Goal: Check status: Check status

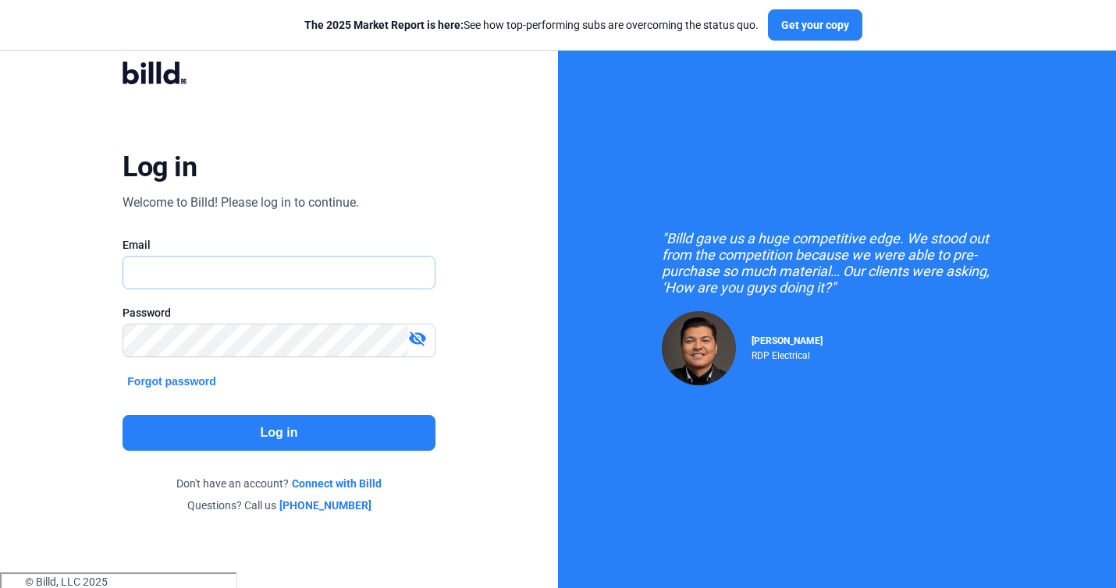
type input "[PERSON_NAME][EMAIL_ADDRESS][PERSON_NAME][DOMAIN_NAME]"
click at [203, 438] on button "Log in" at bounding box center [279, 433] width 312 height 36
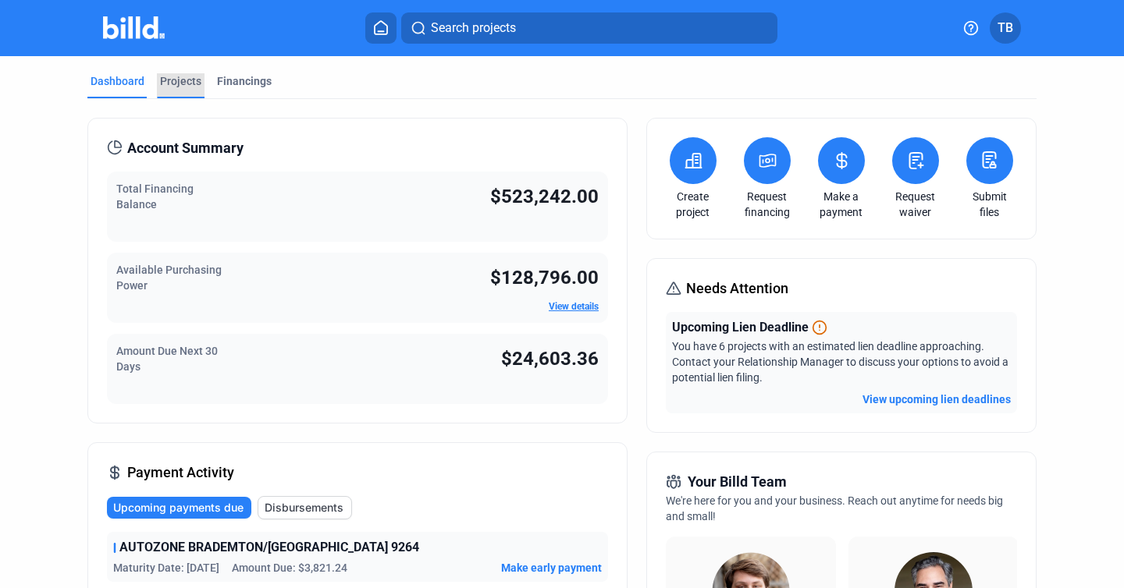
click at [172, 78] on div "Projects" at bounding box center [180, 81] width 41 height 16
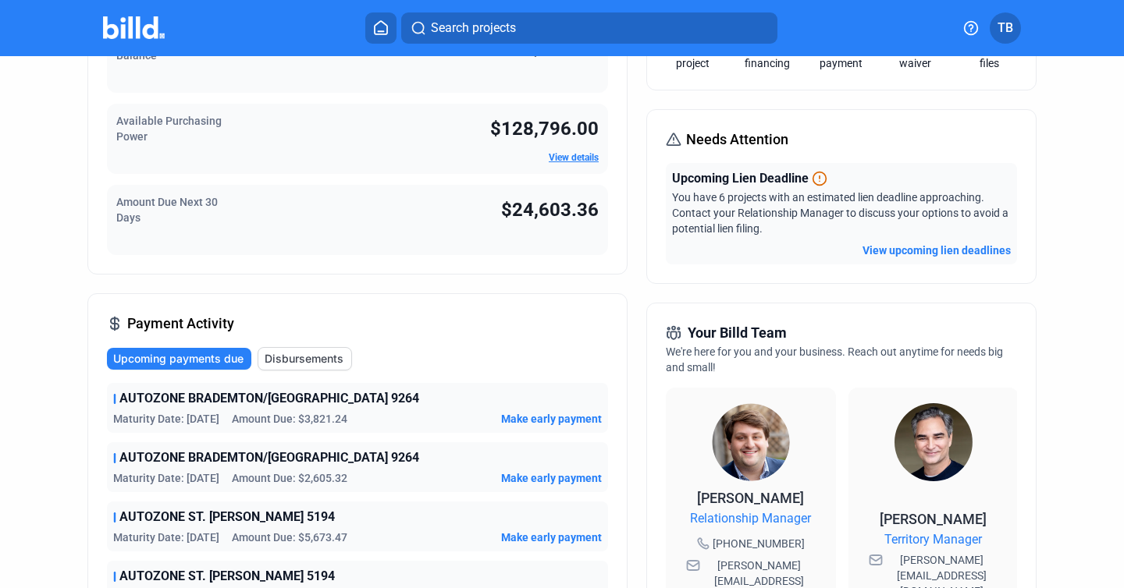
scroll to position [151, 0]
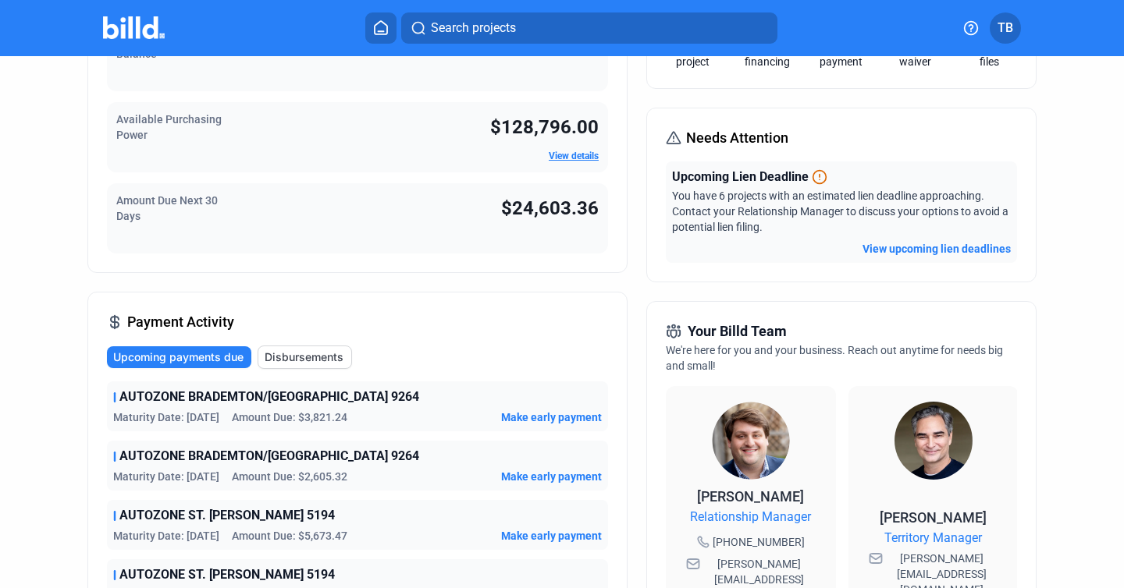
click at [1011, 41] on button "TB" at bounding box center [1005, 27] width 31 height 31
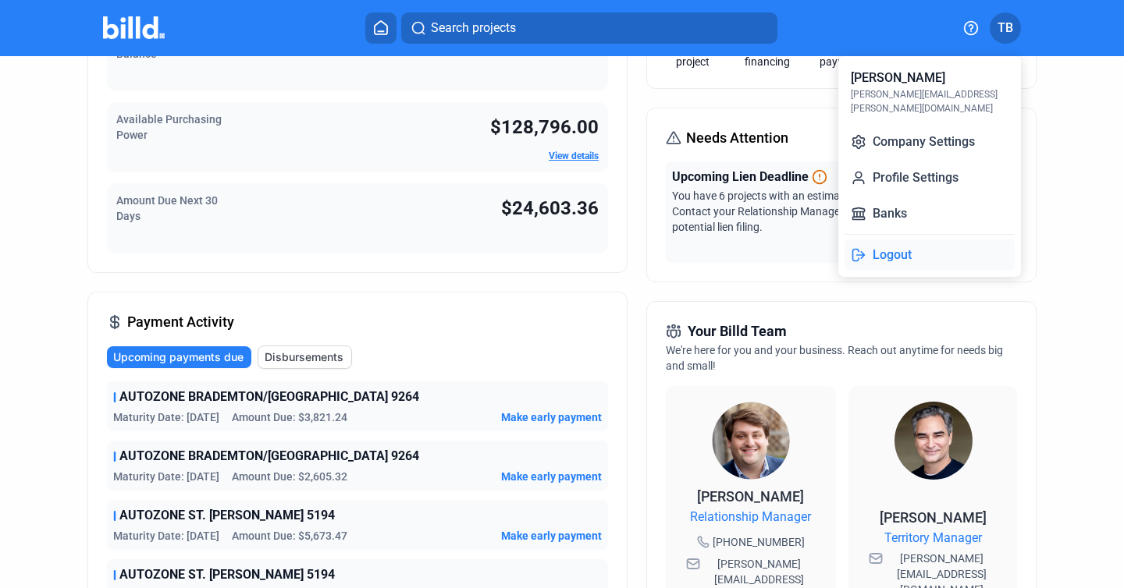
click at [888, 240] on button "Logout" at bounding box center [929, 255] width 170 height 31
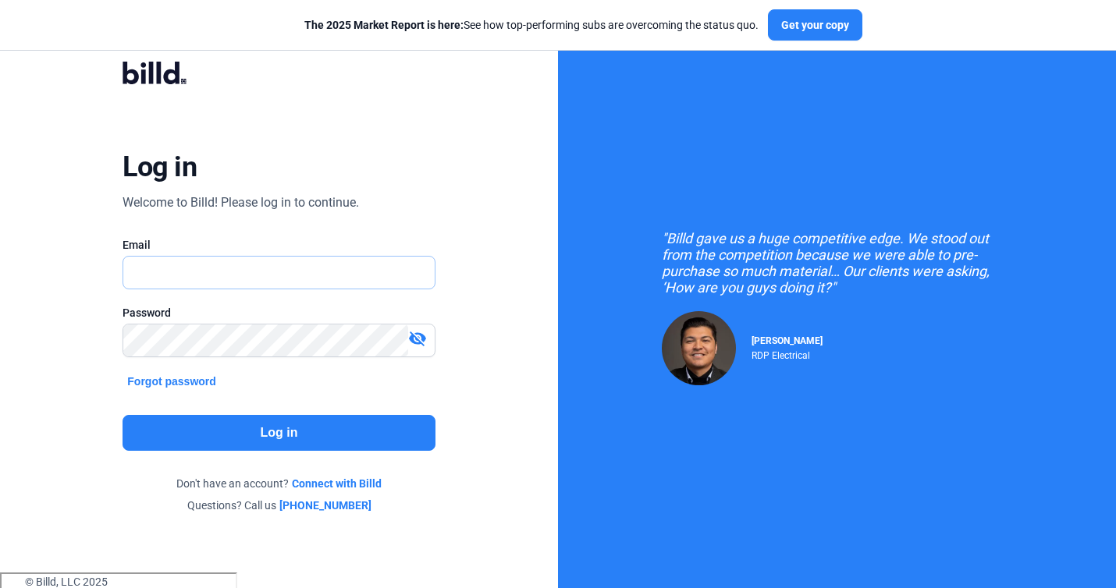
type input "[PERSON_NAME][EMAIL_ADDRESS][PERSON_NAME][DOMAIN_NAME]"
click at [256, 426] on button "Log in" at bounding box center [279, 433] width 312 height 36
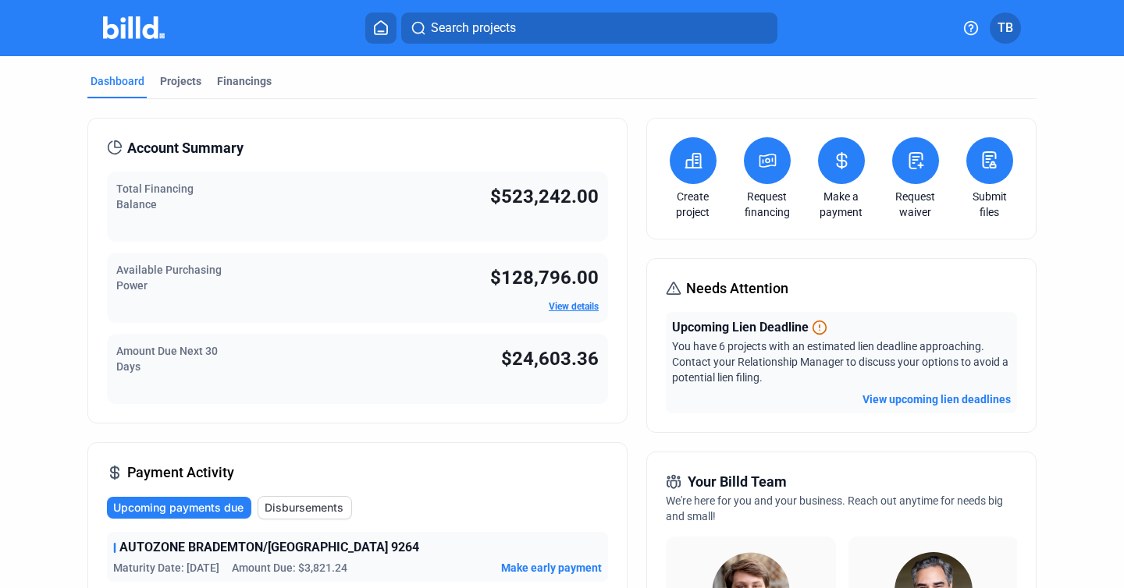
click at [1005, 25] on span "TB" at bounding box center [1005, 28] width 16 height 19
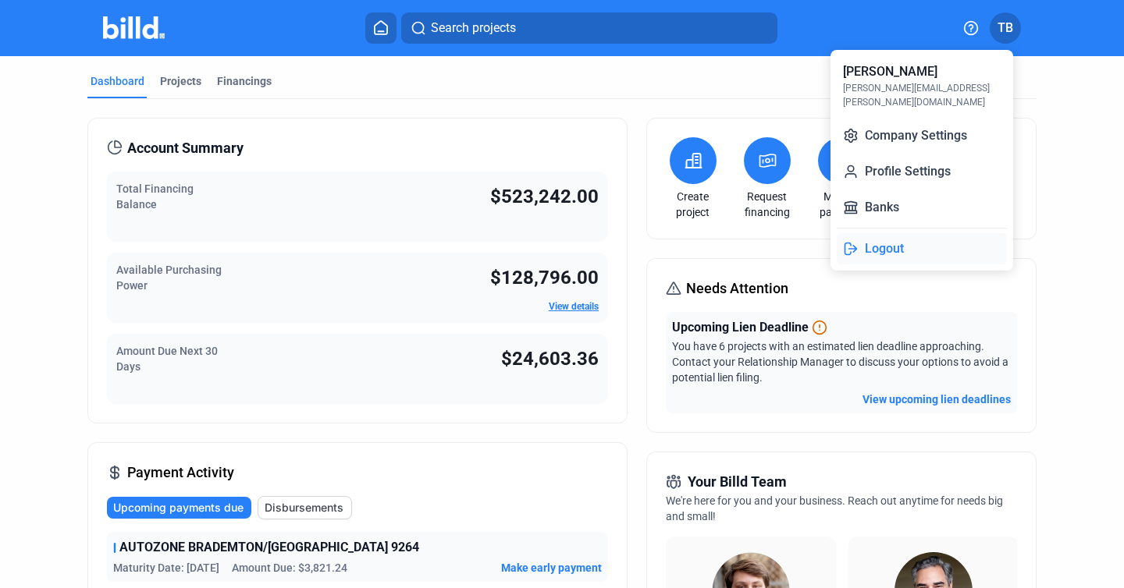
click at [887, 233] on button "Logout" at bounding box center [922, 248] width 170 height 31
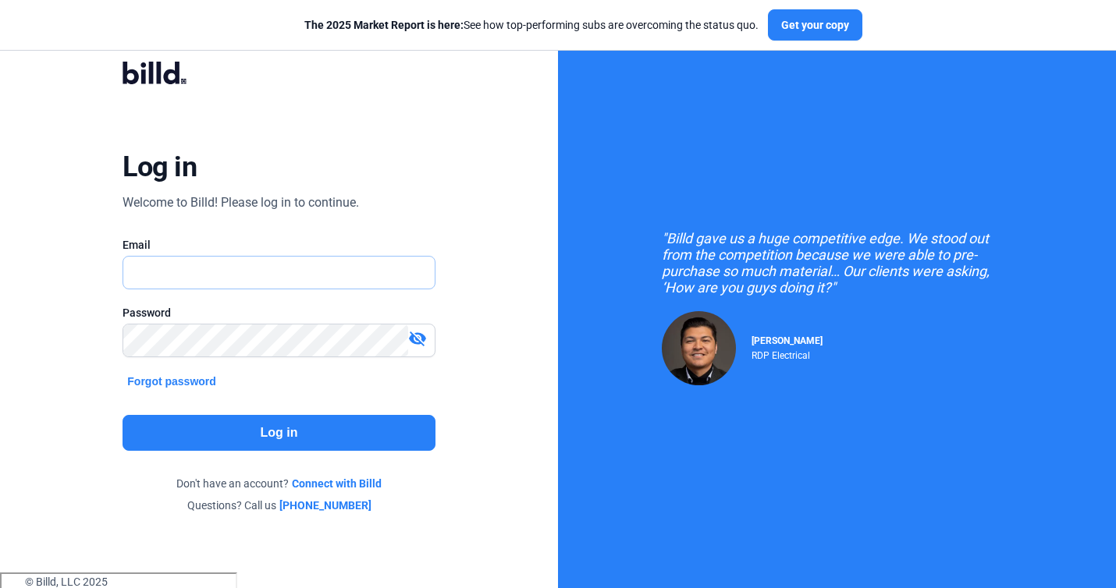
type input "[PERSON_NAME][EMAIL_ADDRESS][PERSON_NAME][DOMAIN_NAME]"
click at [226, 432] on button "Log in" at bounding box center [279, 433] width 312 height 36
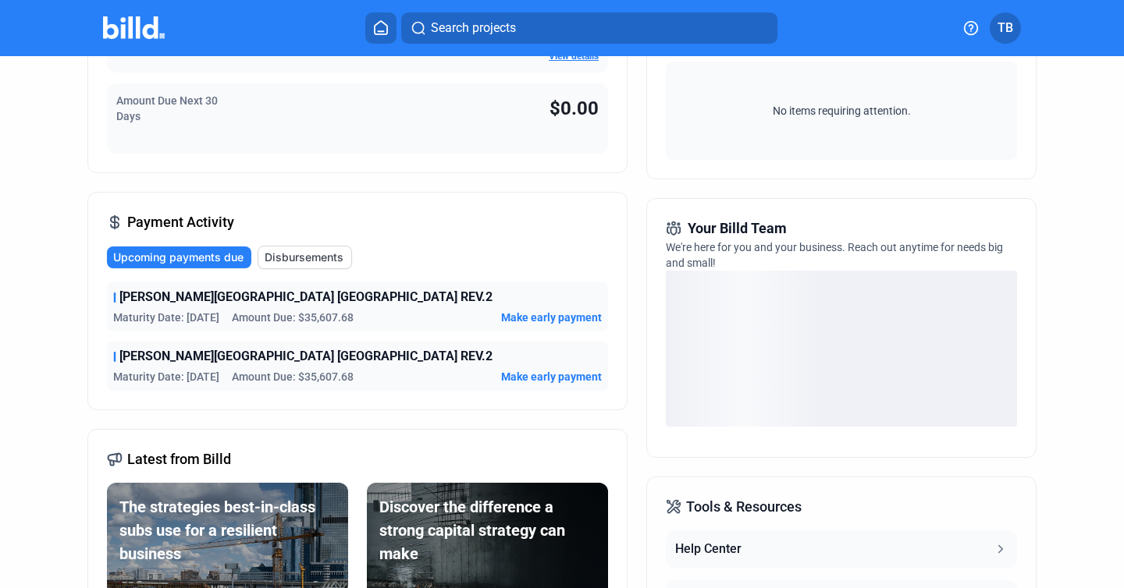
scroll to position [254, 0]
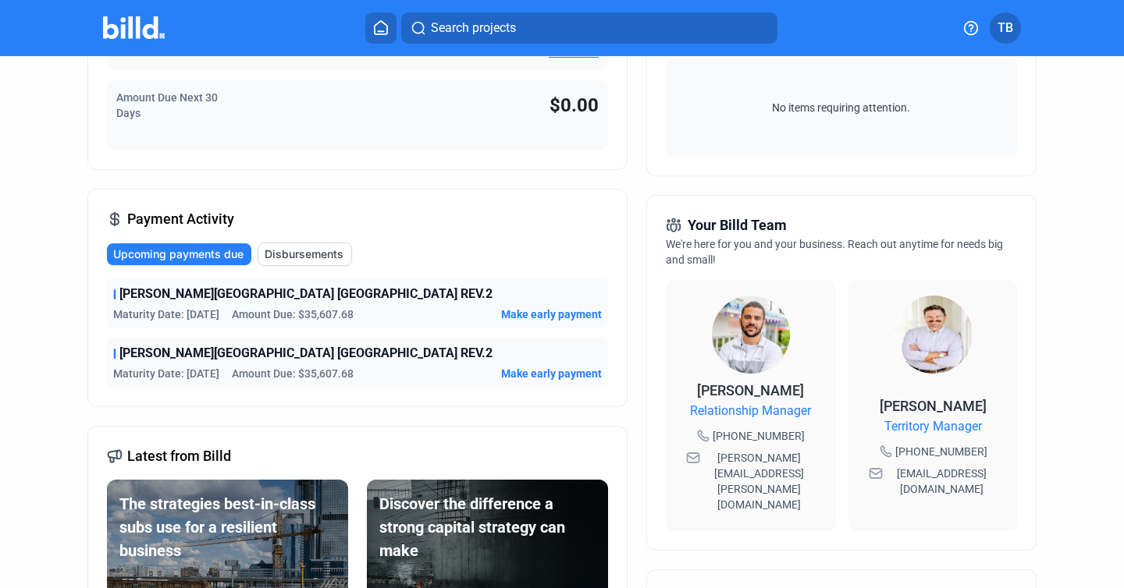
click at [264, 297] on span "[PERSON_NAME][GEOGRAPHIC_DATA] [GEOGRAPHIC_DATA] REV.2" at bounding box center [305, 294] width 373 height 19
click at [214, 299] on span "[PERSON_NAME][GEOGRAPHIC_DATA] [GEOGRAPHIC_DATA] REV.2" at bounding box center [305, 294] width 373 height 19
click at [282, 249] on span "Disbursements" at bounding box center [304, 255] width 79 height 16
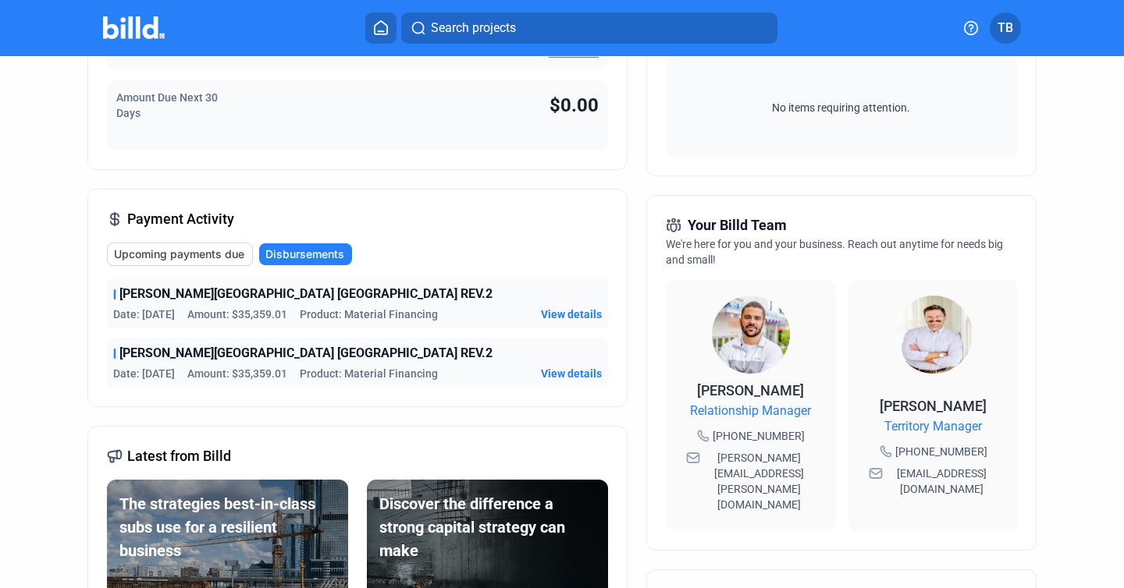
click at [566, 380] on span "View details" at bounding box center [571, 374] width 61 height 16
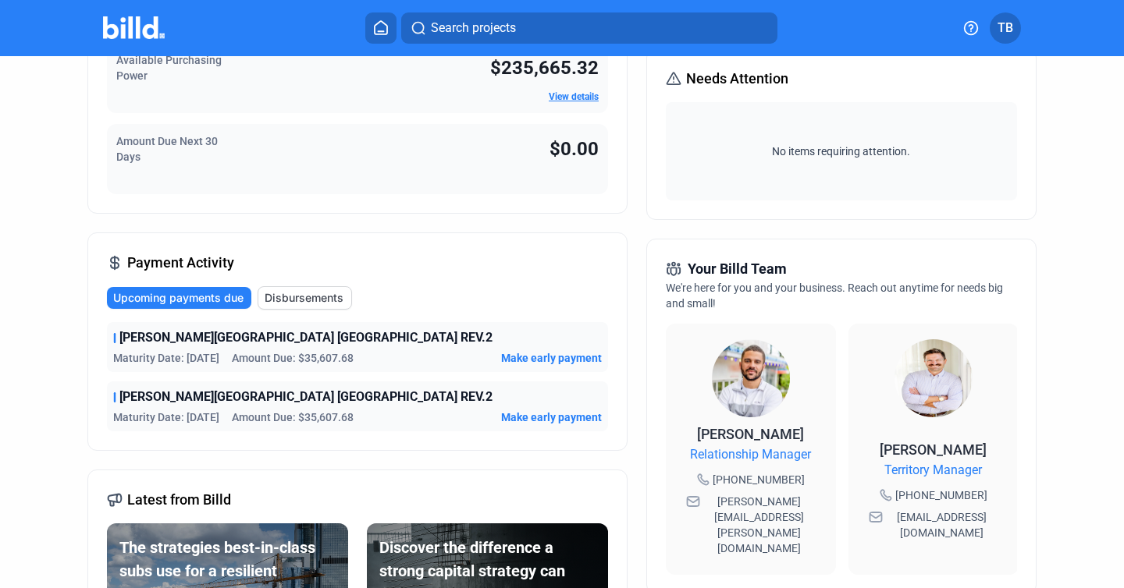
scroll to position [215, 0]
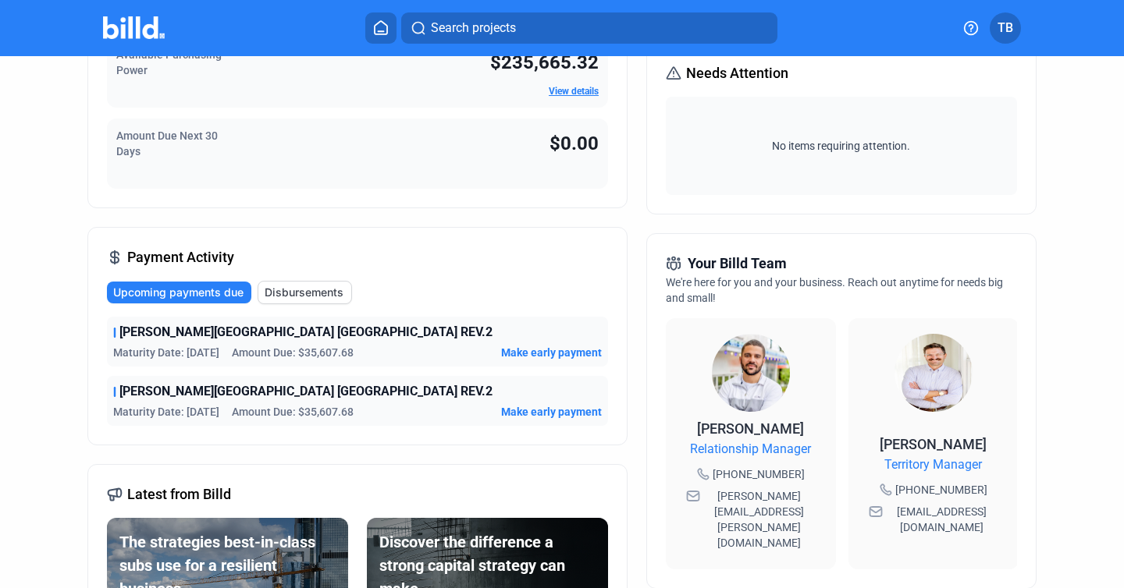
click at [287, 292] on span "Disbursements" at bounding box center [304, 293] width 79 height 16
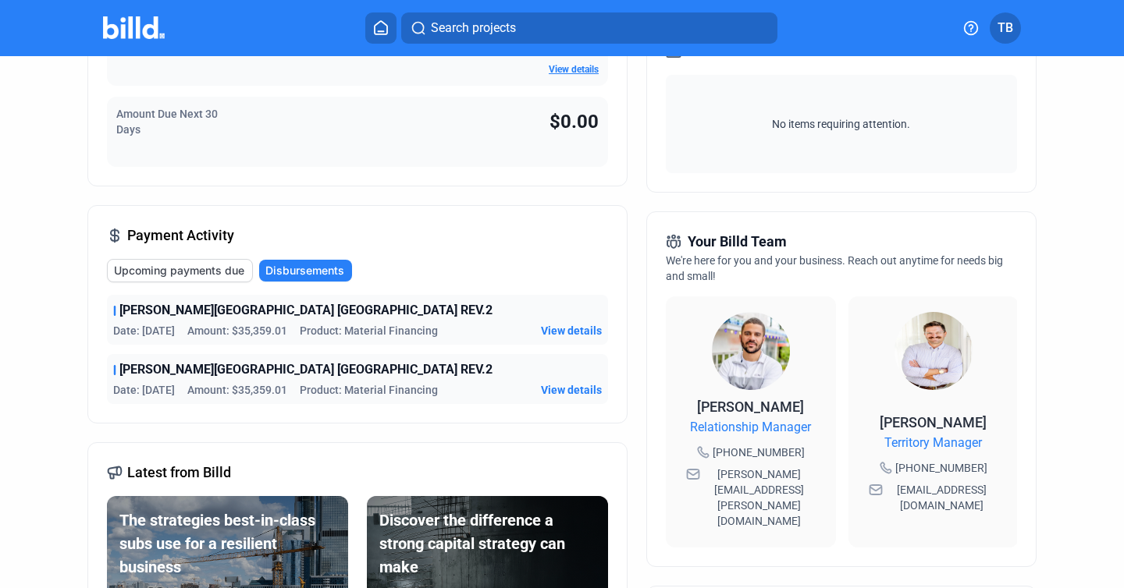
scroll to position [238, 0]
click at [208, 272] on span "Upcoming payments due" at bounding box center [179, 270] width 130 height 16
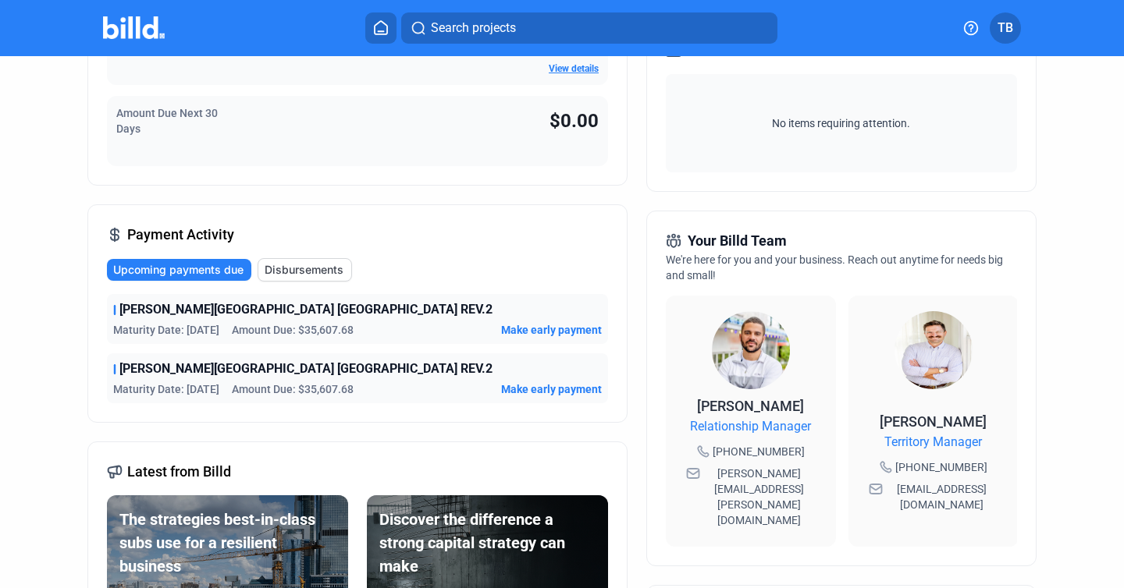
click at [297, 265] on span "Disbursements" at bounding box center [304, 270] width 79 height 16
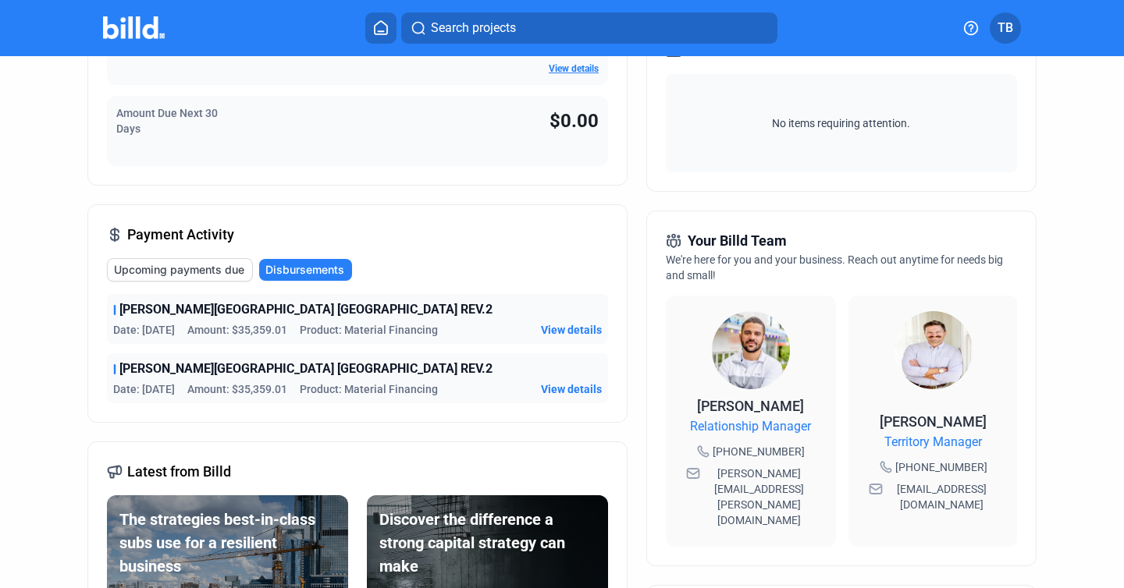
click at [560, 332] on span "View details" at bounding box center [571, 330] width 61 height 16
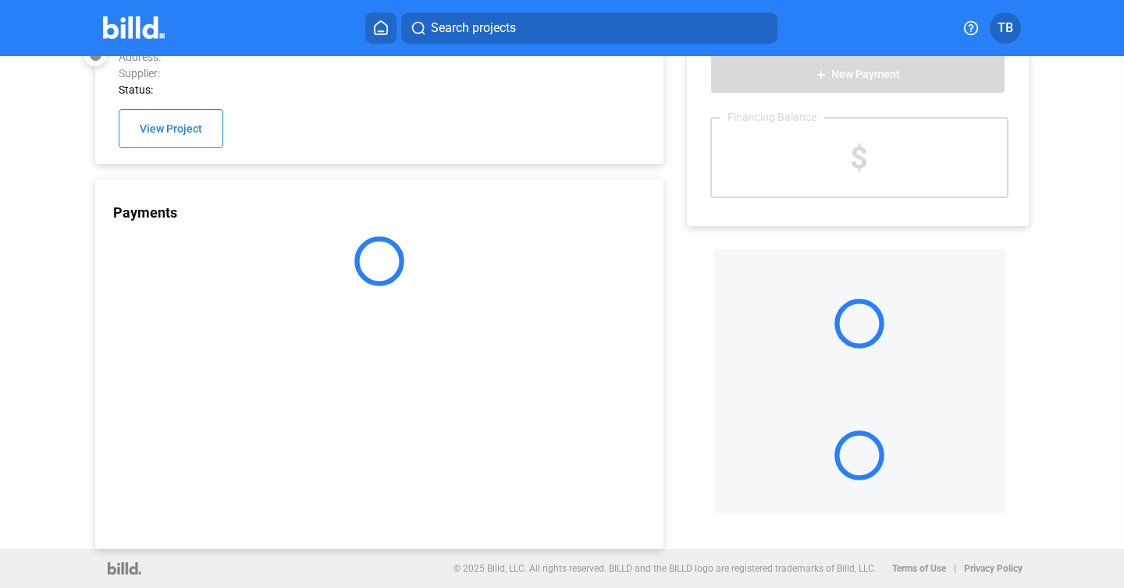
scroll to position [41, 0]
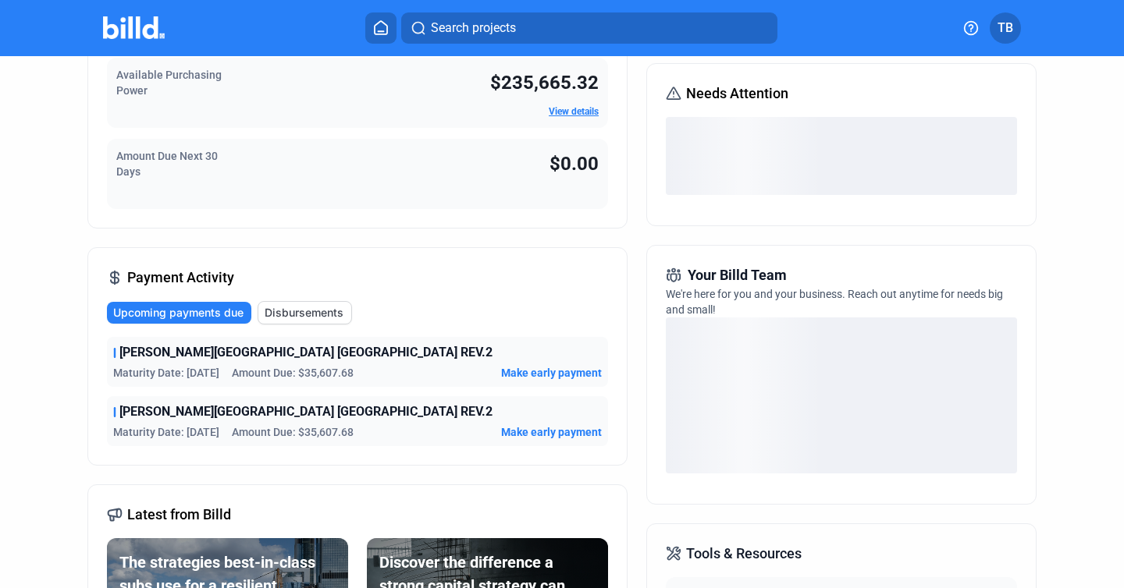
scroll to position [196, 0]
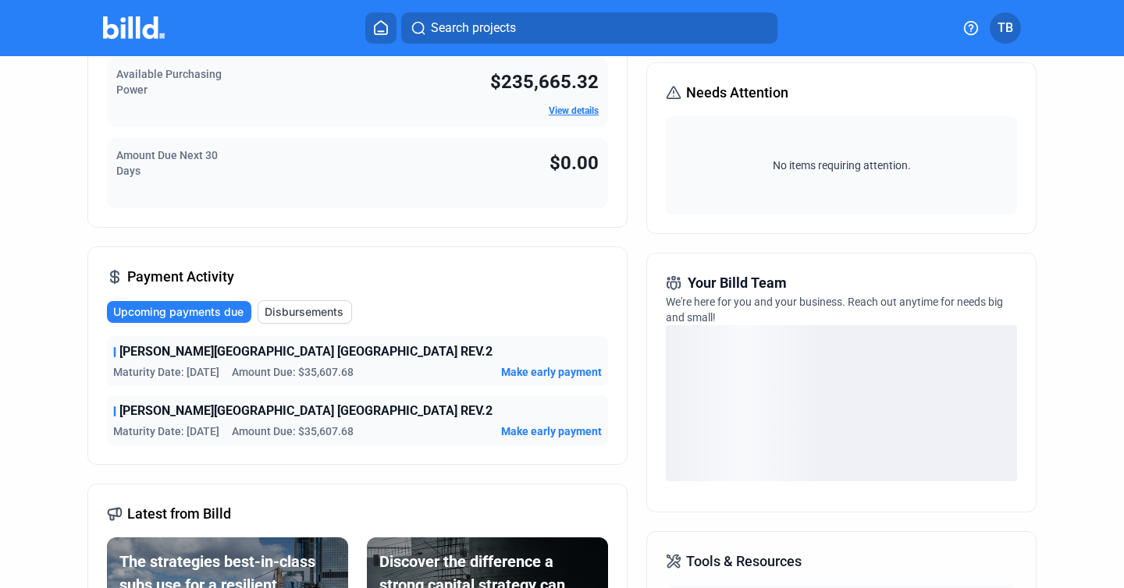
click at [311, 305] on span "Disbursements" at bounding box center [304, 312] width 79 height 16
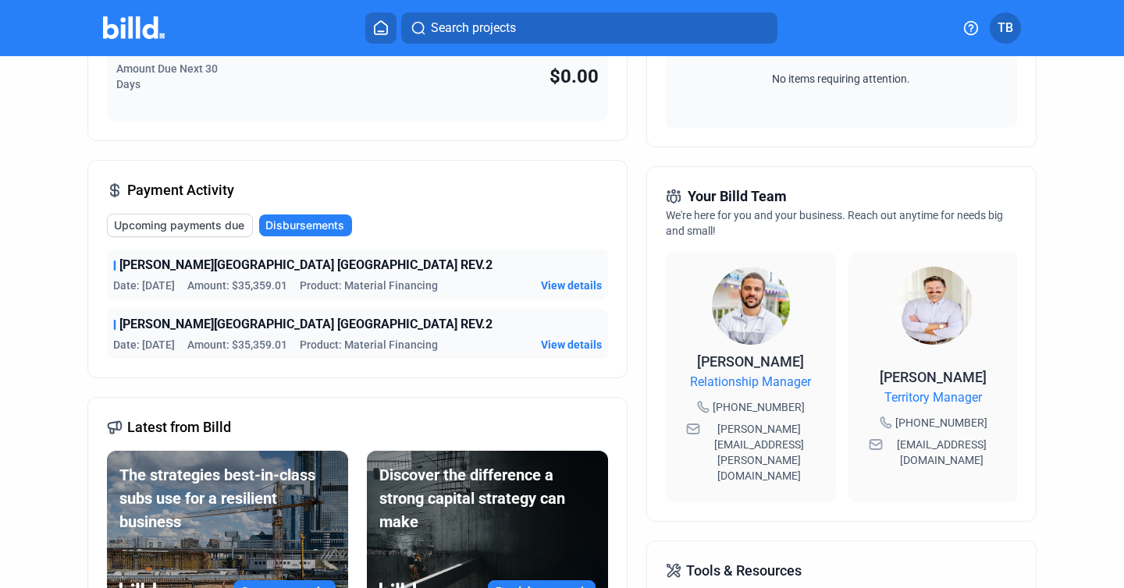
scroll to position [283, 0]
click at [569, 340] on span "View details" at bounding box center [571, 344] width 61 height 16
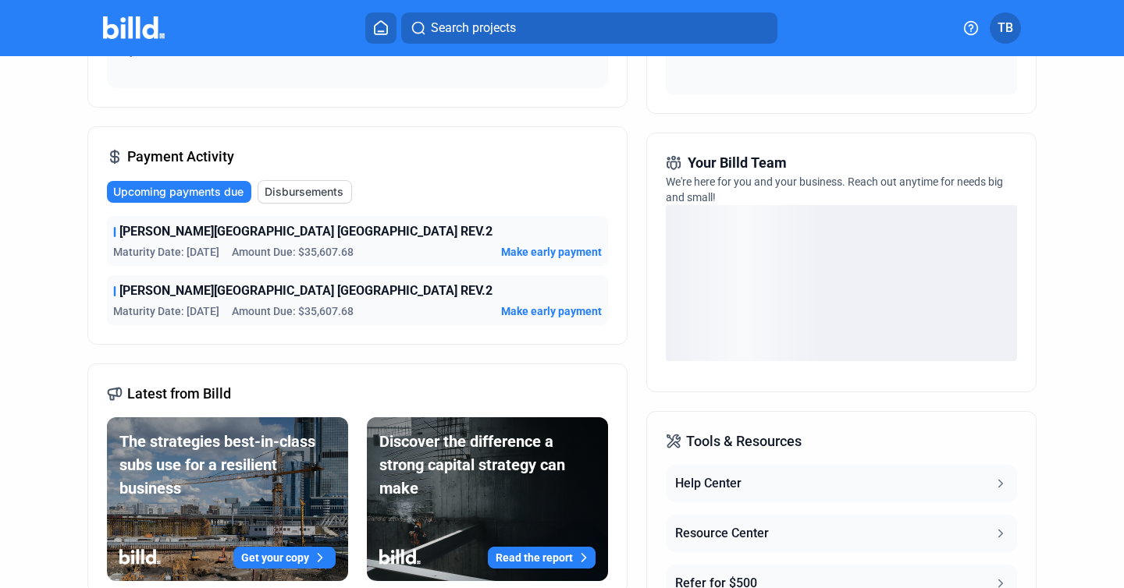
scroll to position [304, 0]
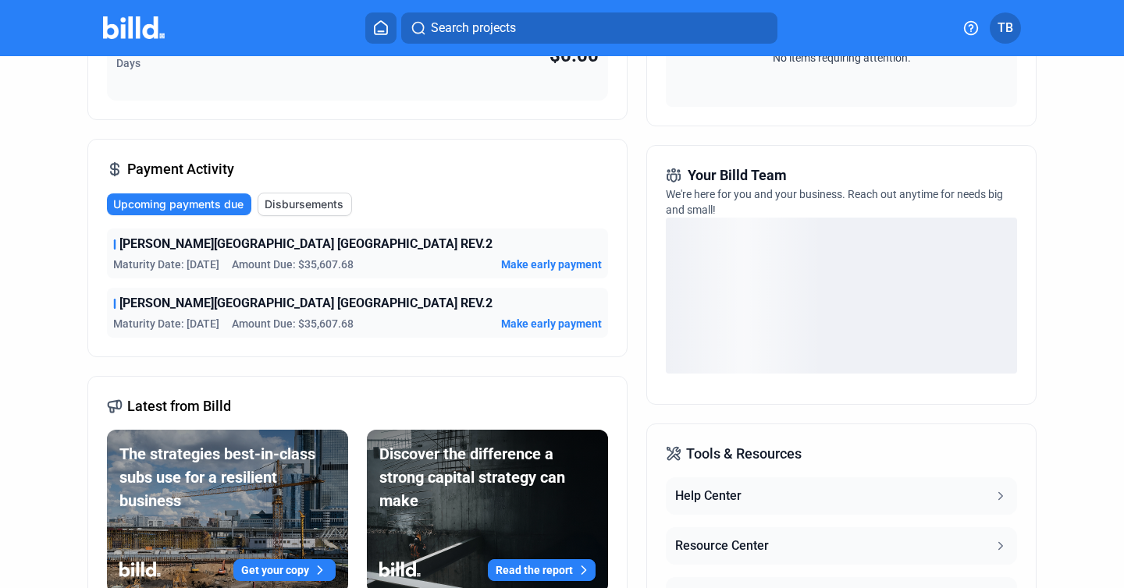
click at [289, 200] on span "Disbursements" at bounding box center [304, 205] width 79 height 16
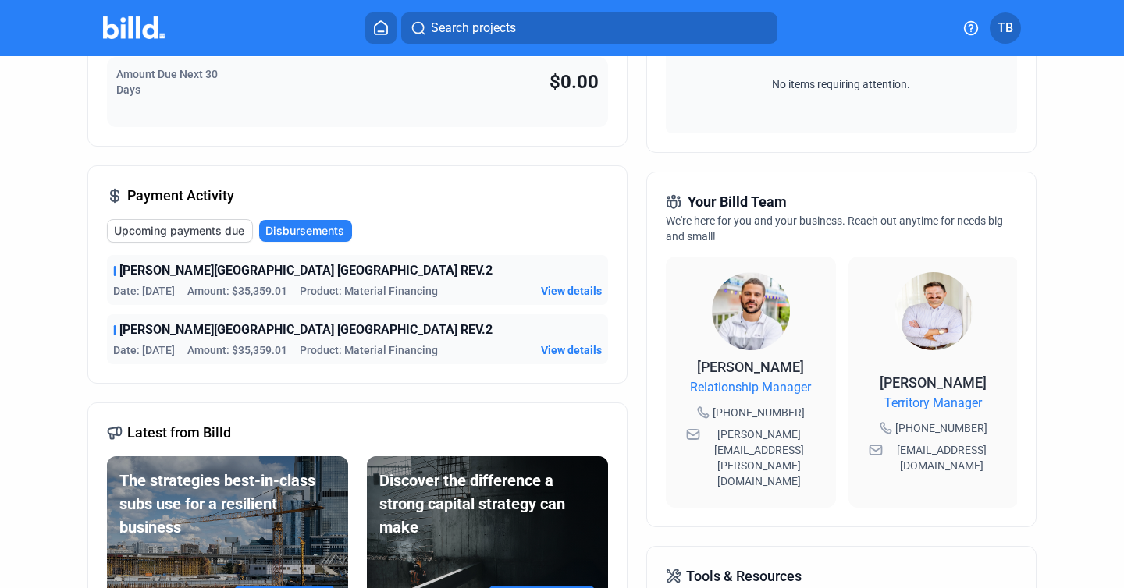
scroll to position [290, 0]
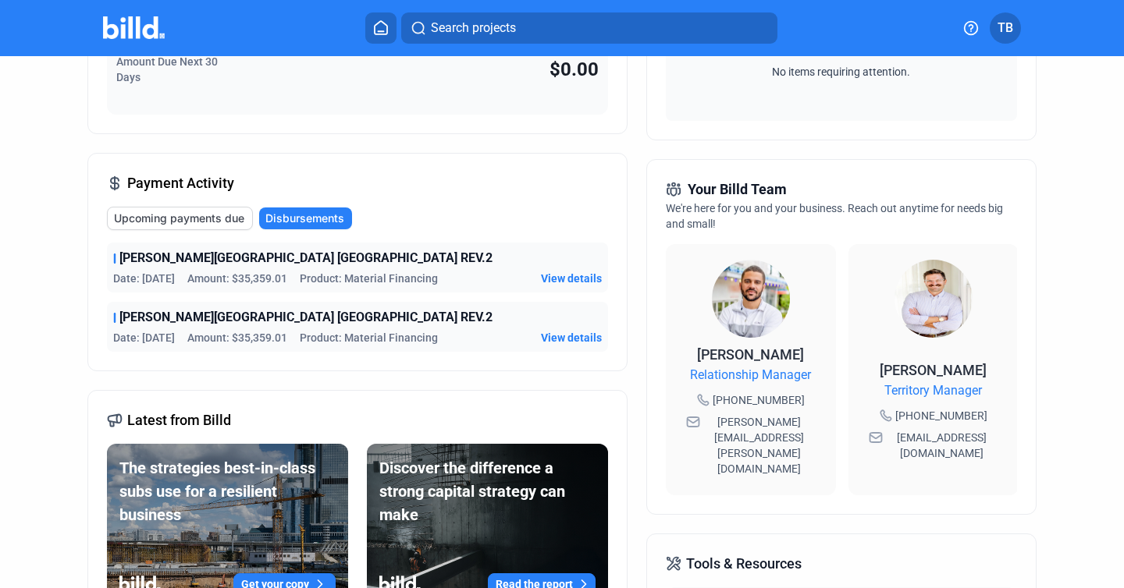
click at [567, 280] on span "View details" at bounding box center [571, 279] width 61 height 16
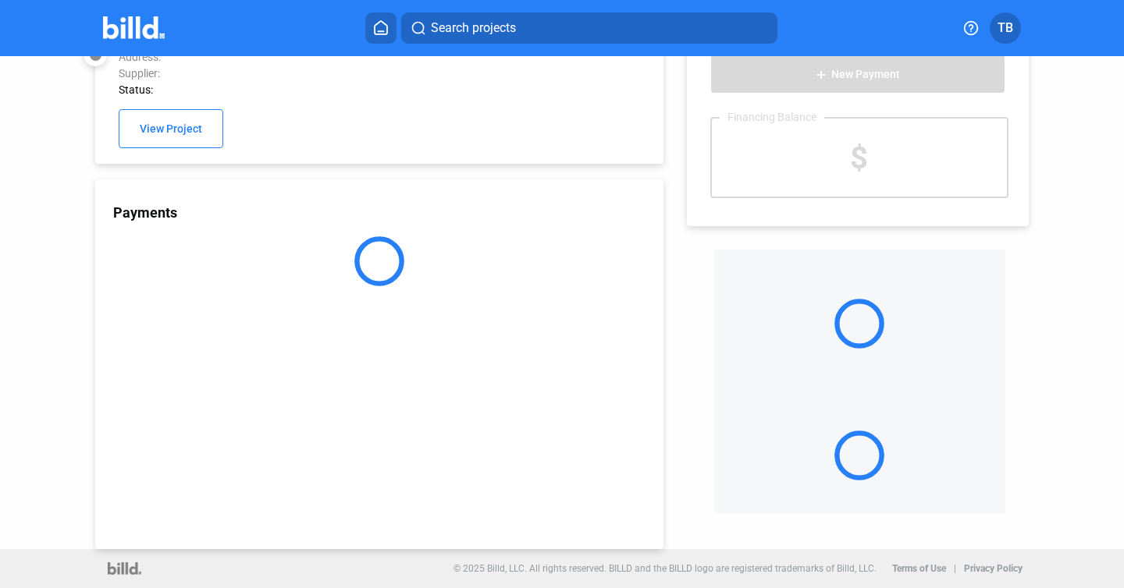
scroll to position [41, 0]
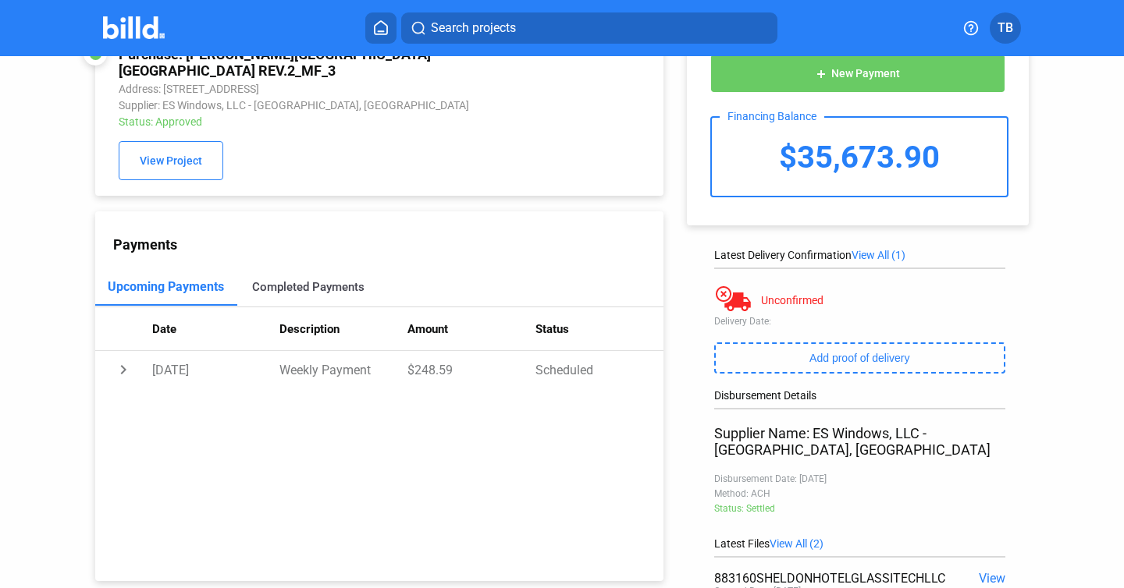
click at [310, 279] on div "Completed Payments" at bounding box center [308, 286] width 142 height 37
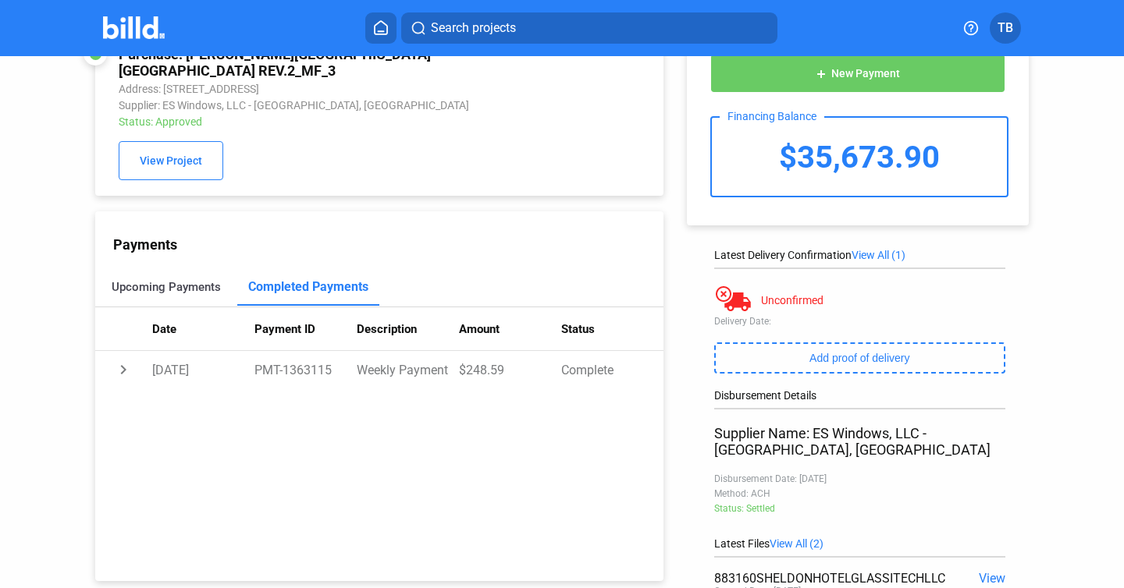
click at [162, 280] on div "Upcoming Payments" at bounding box center [166, 287] width 109 height 14
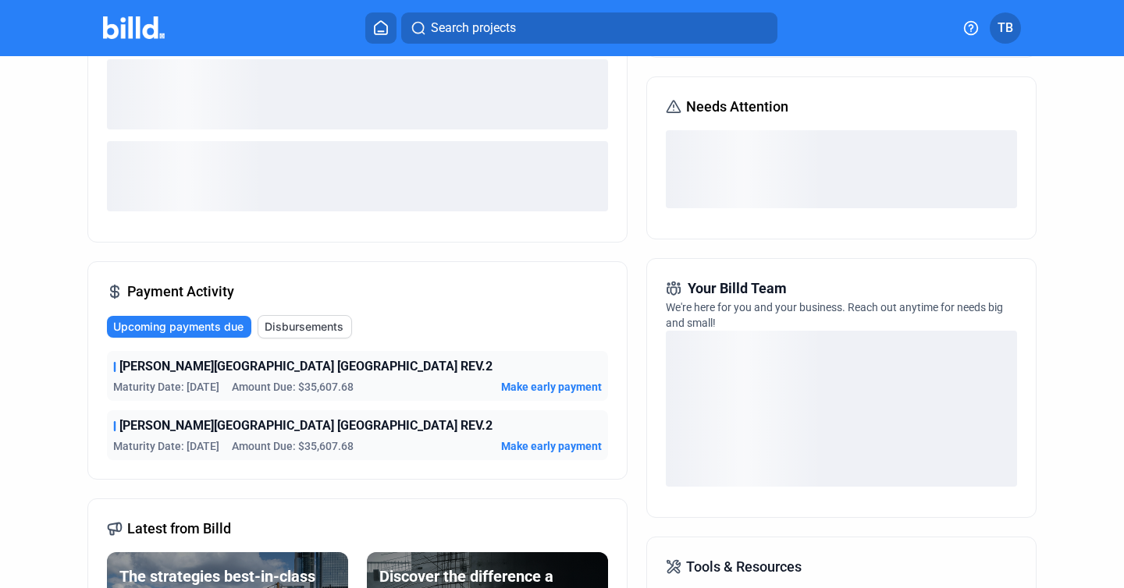
scroll to position [197, 0]
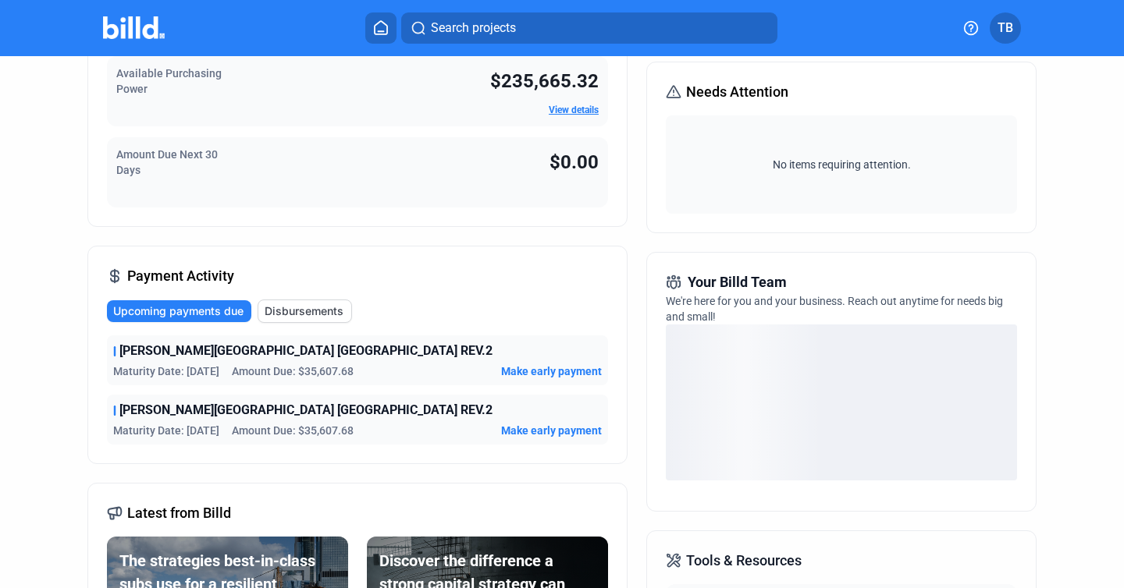
click at [300, 313] on span "Disbursements" at bounding box center [304, 312] width 79 height 16
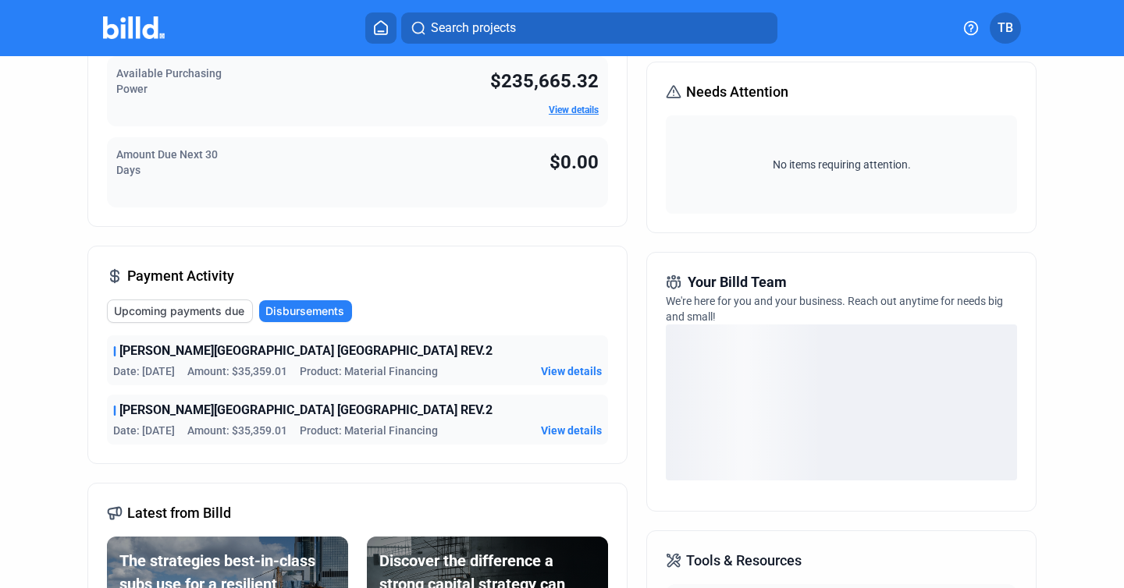
click at [578, 427] on span "View details" at bounding box center [571, 431] width 61 height 16
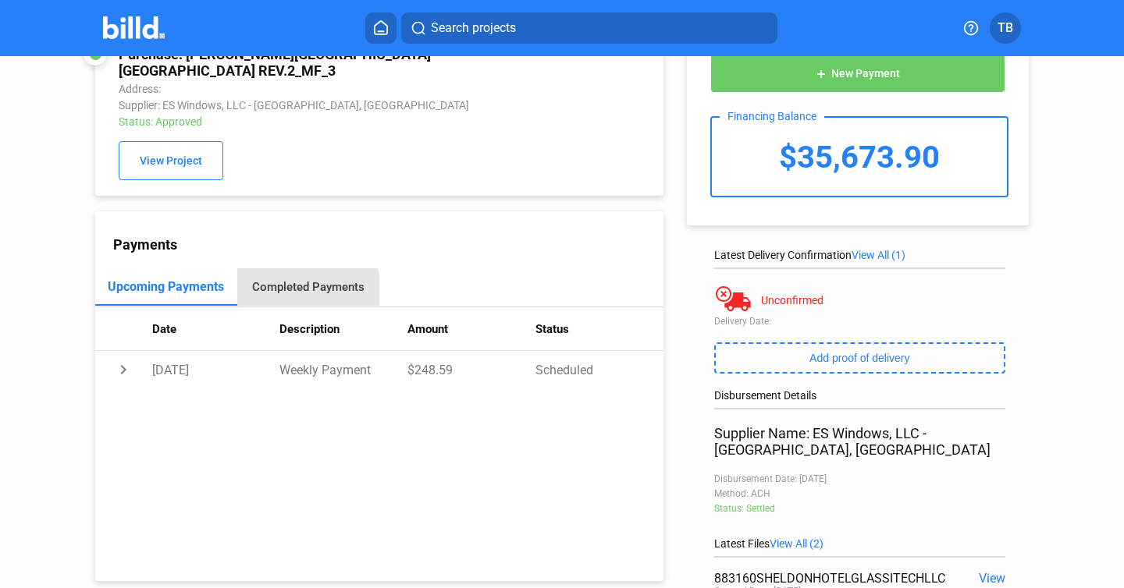
click at [304, 280] on div "Completed Payments" at bounding box center [308, 287] width 112 height 14
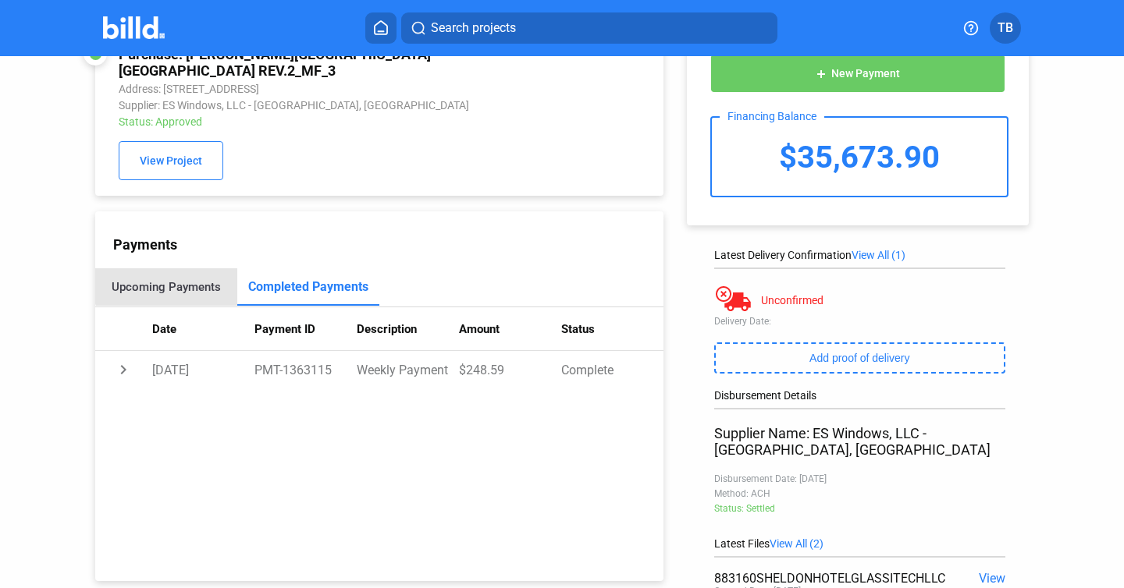
click at [169, 280] on div "Upcoming Payments" at bounding box center [166, 287] width 109 height 14
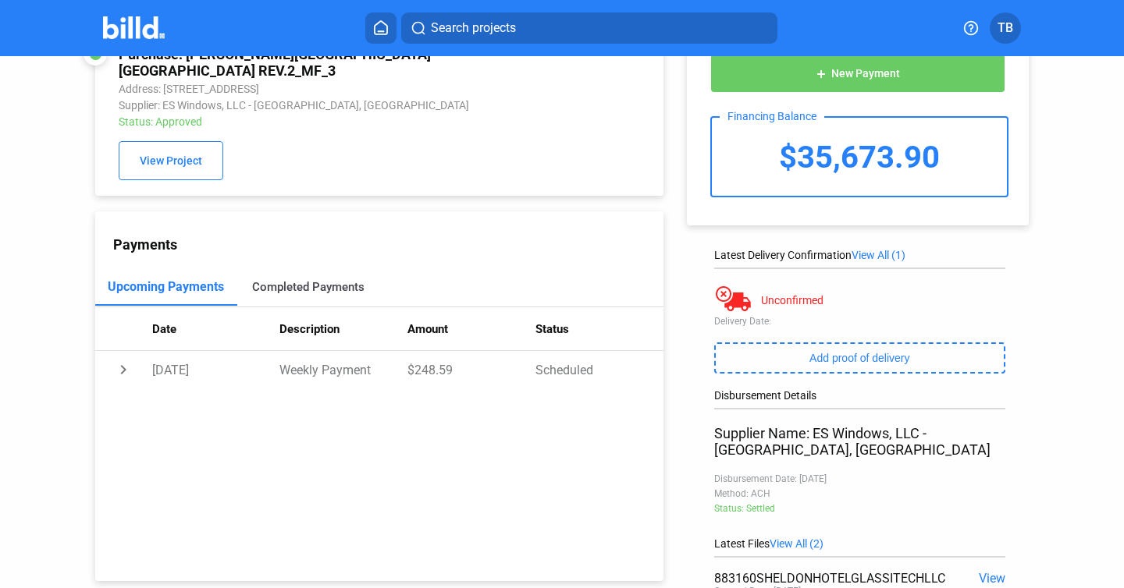
click at [297, 280] on div "Completed Payments" at bounding box center [308, 287] width 112 height 14
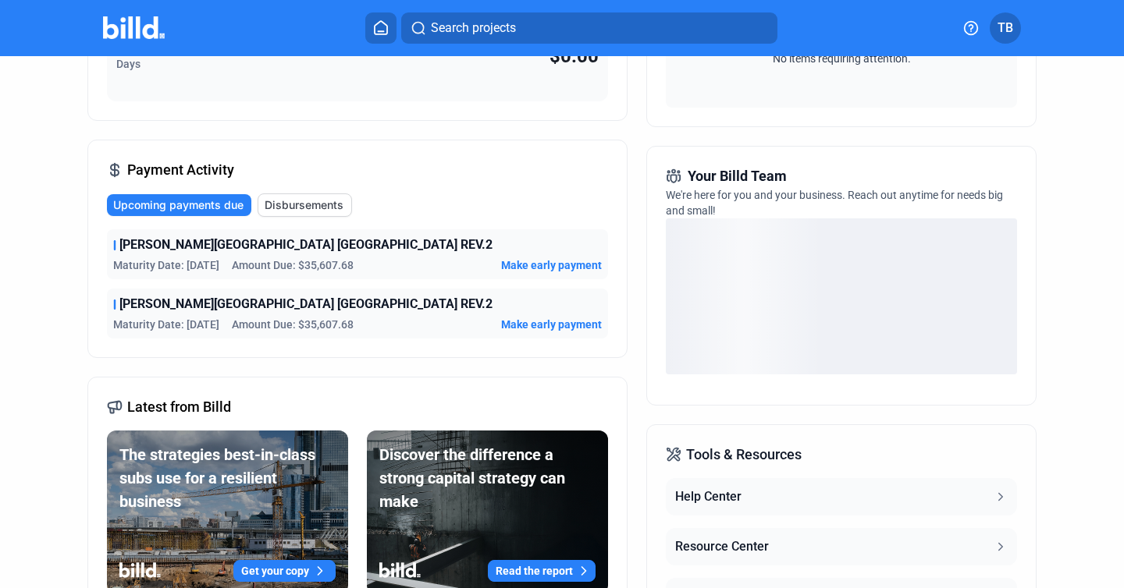
scroll to position [304, 0]
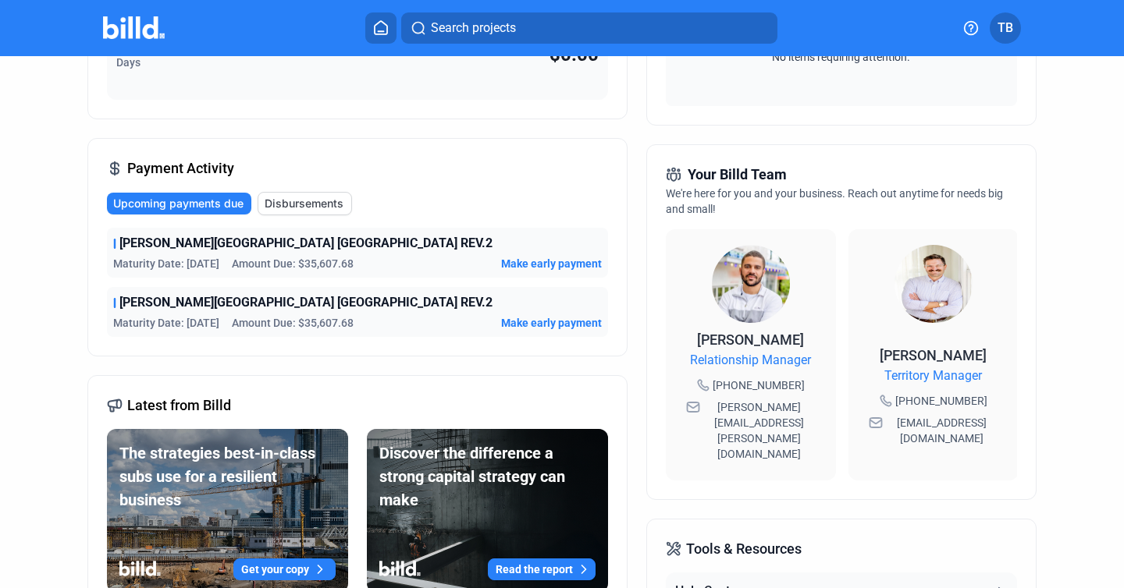
click at [316, 201] on span "Disbursements" at bounding box center [304, 204] width 79 height 16
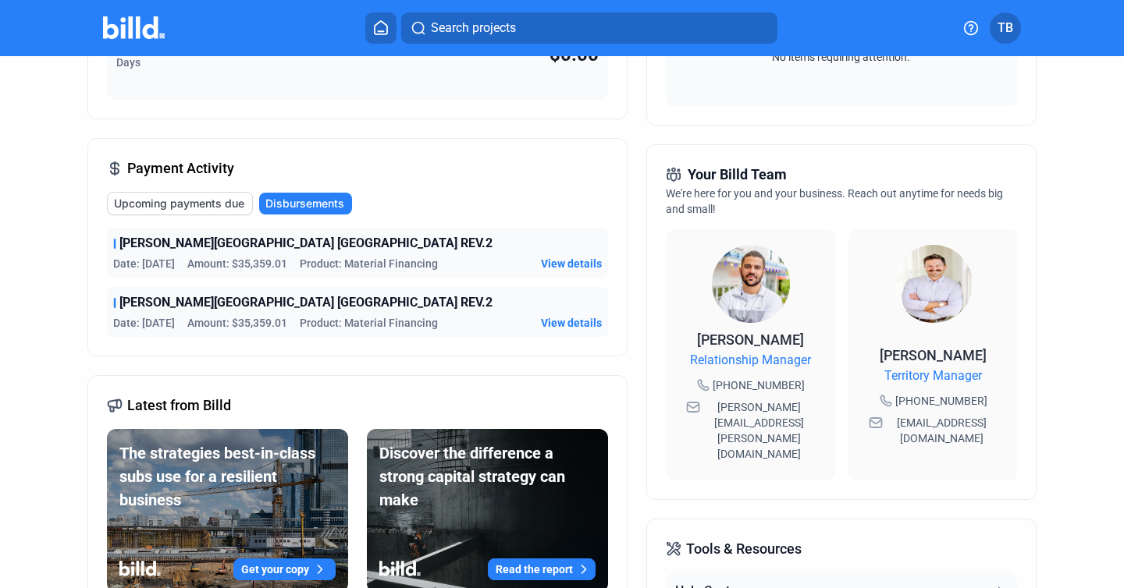
click at [548, 321] on span "View details" at bounding box center [571, 323] width 61 height 16
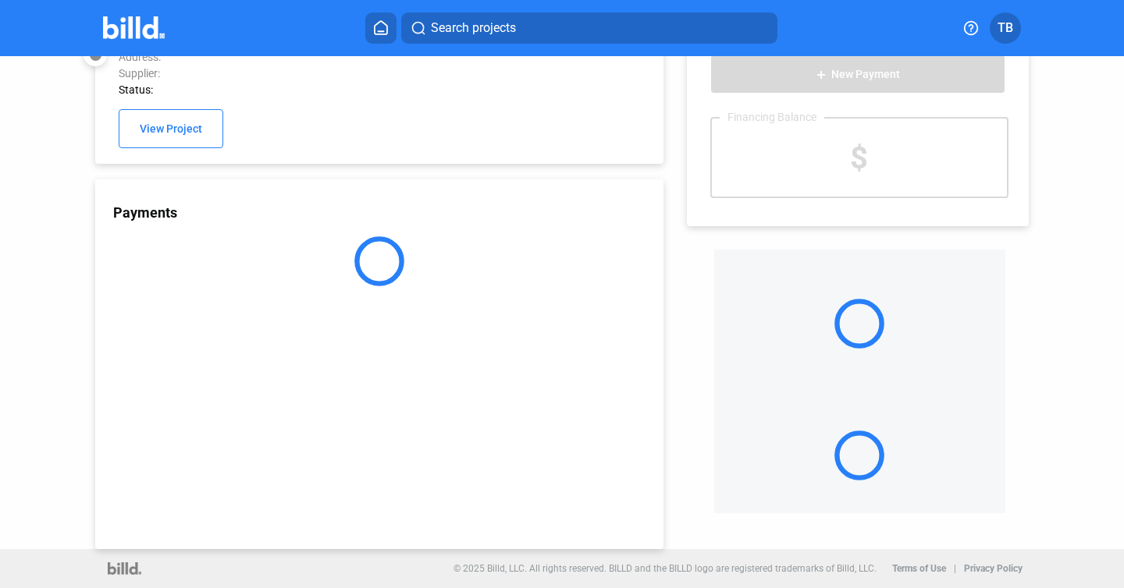
scroll to position [41, 0]
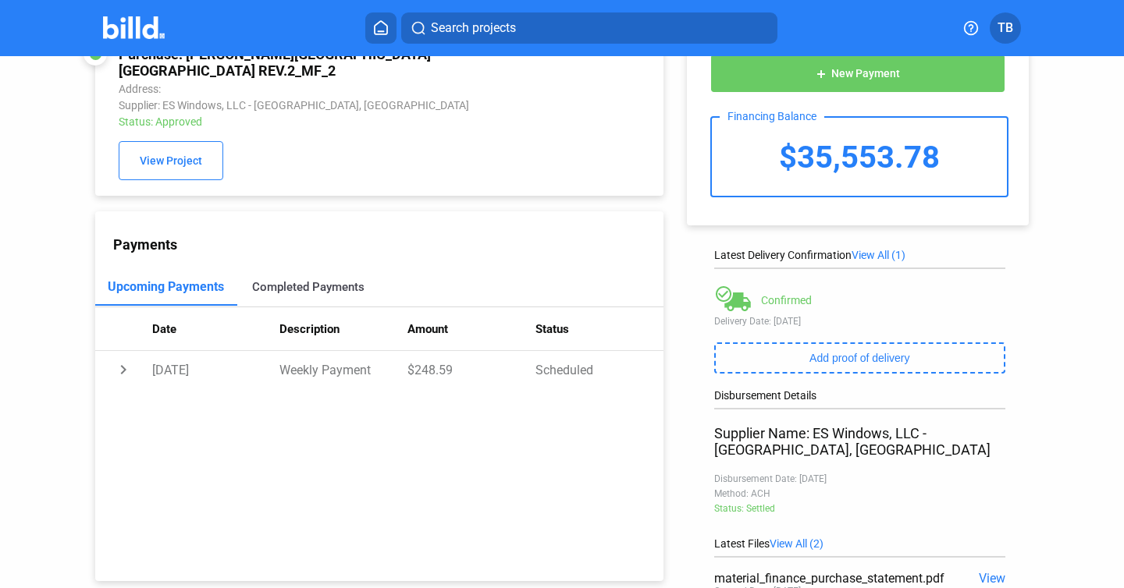
click at [313, 281] on div "Completed Payments" at bounding box center [308, 286] width 142 height 37
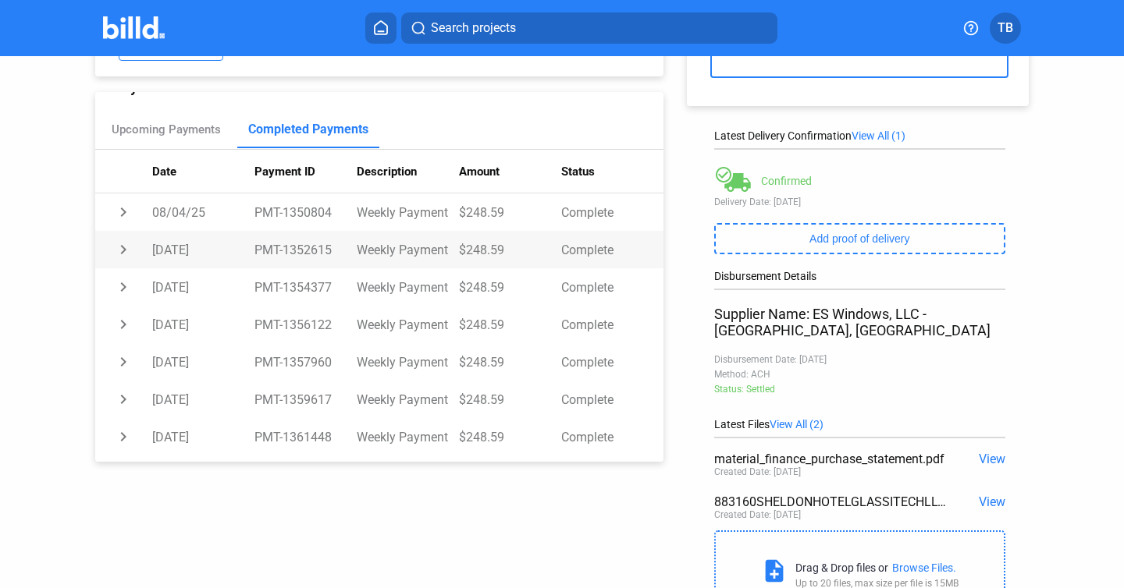
scroll to position [36, 0]
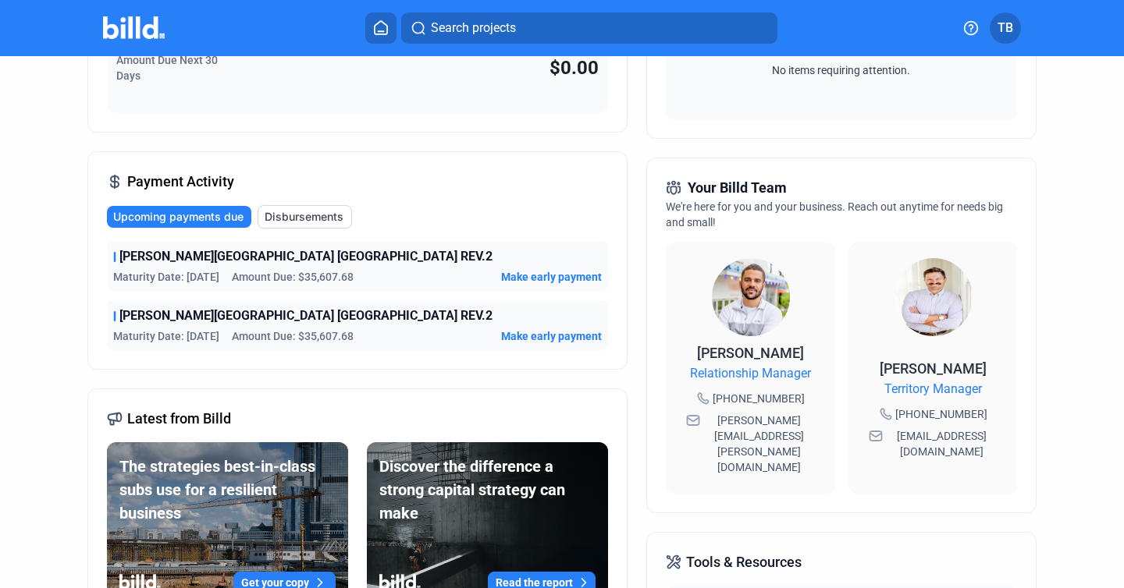
scroll to position [288, 0]
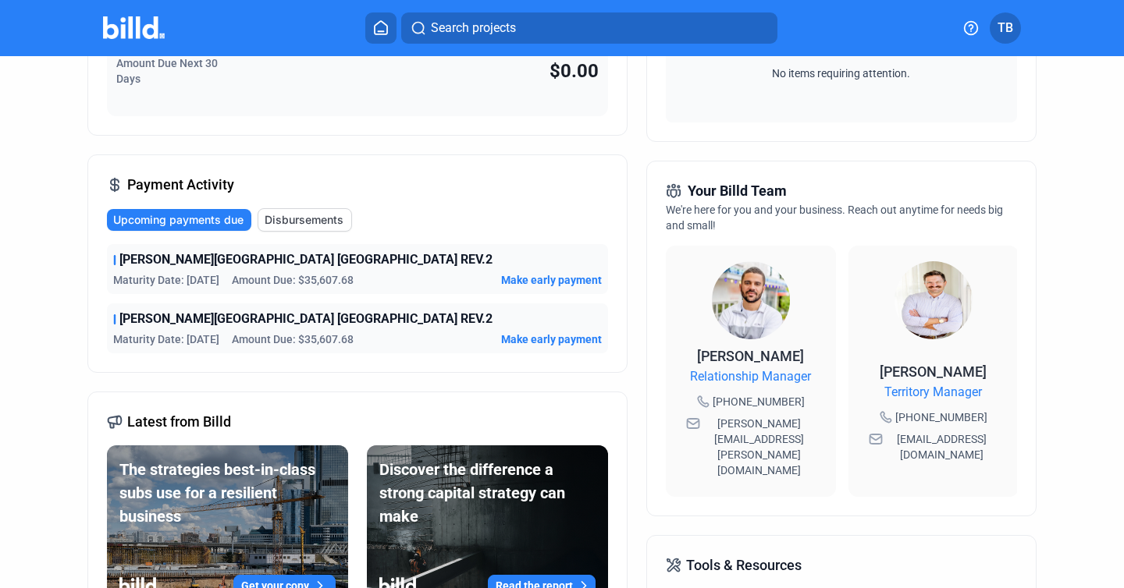
click at [300, 222] on span "Disbursements" at bounding box center [304, 220] width 79 height 16
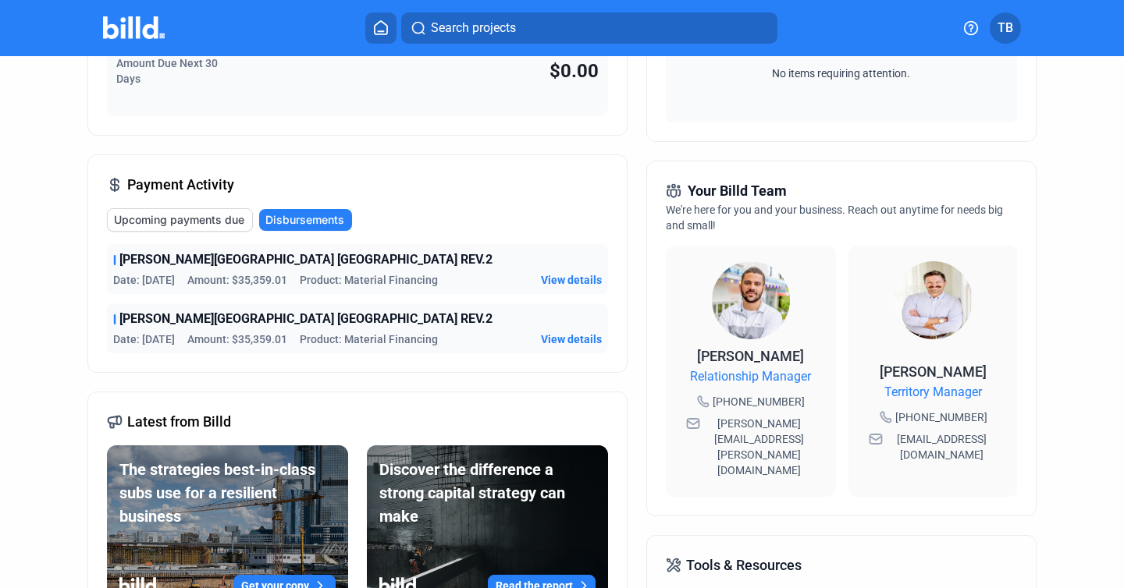
click at [546, 334] on span "View details" at bounding box center [571, 340] width 61 height 16
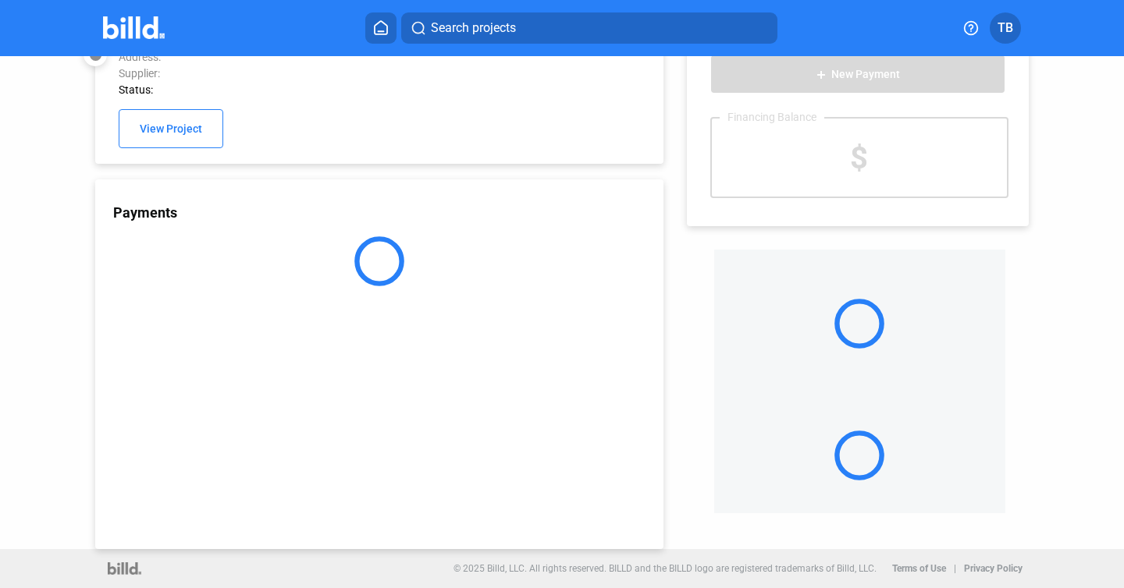
scroll to position [41, 0]
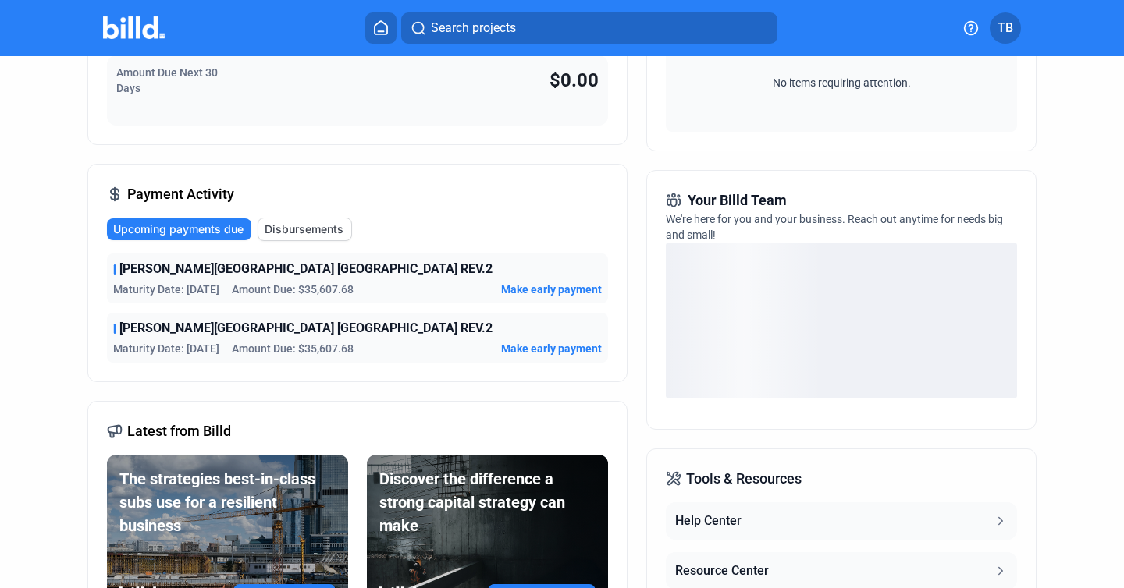
scroll to position [261, 0]
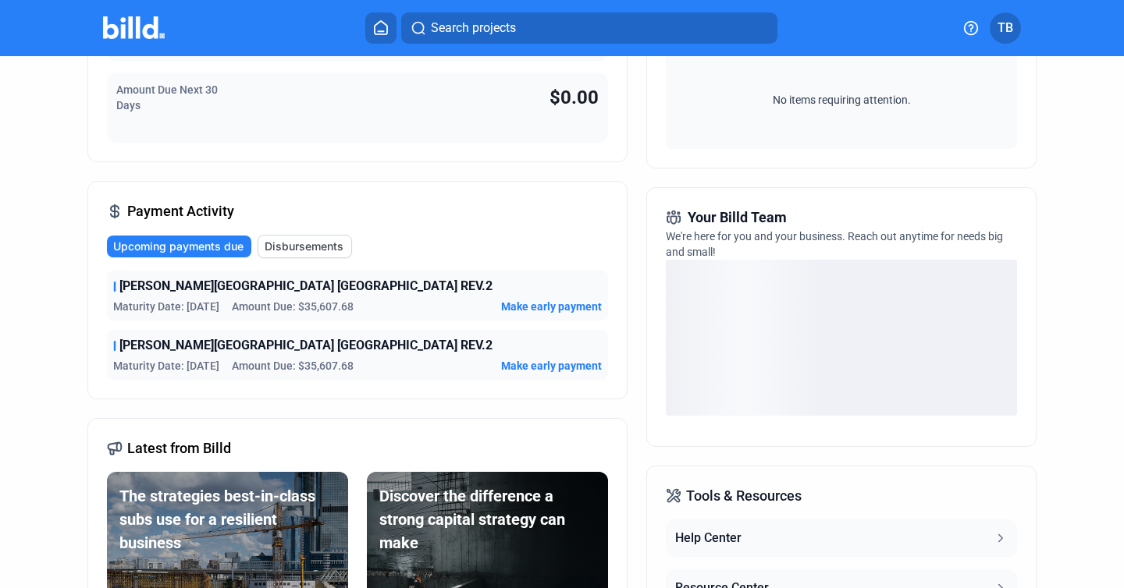
click at [295, 245] on span "Disbursements" at bounding box center [304, 247] width 79 height 16
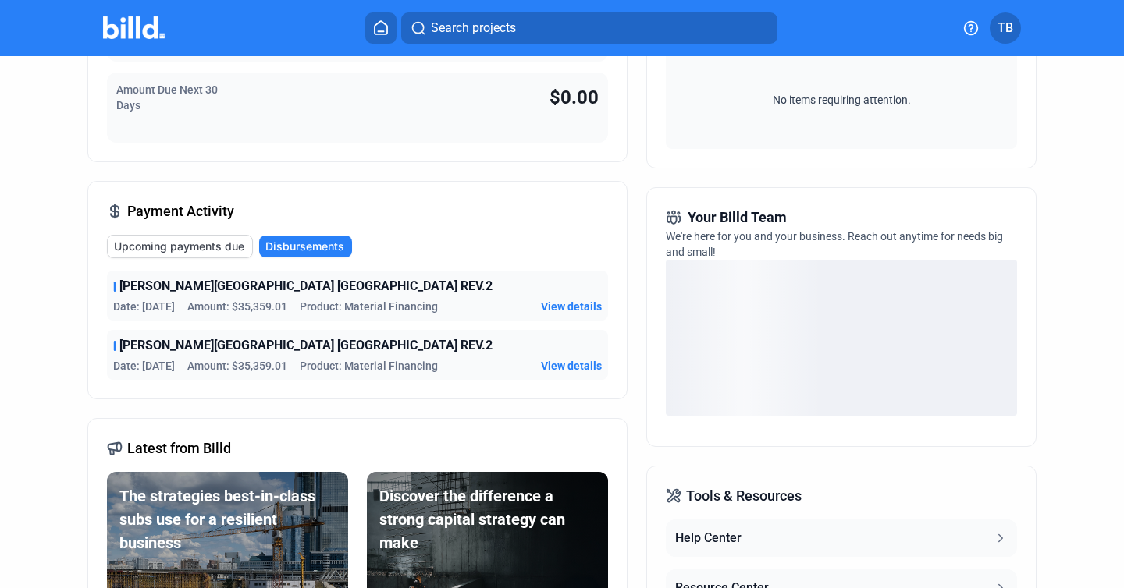
click at [543, 307] on span "View details" at bounding box center [571, 307] width 61 height 16
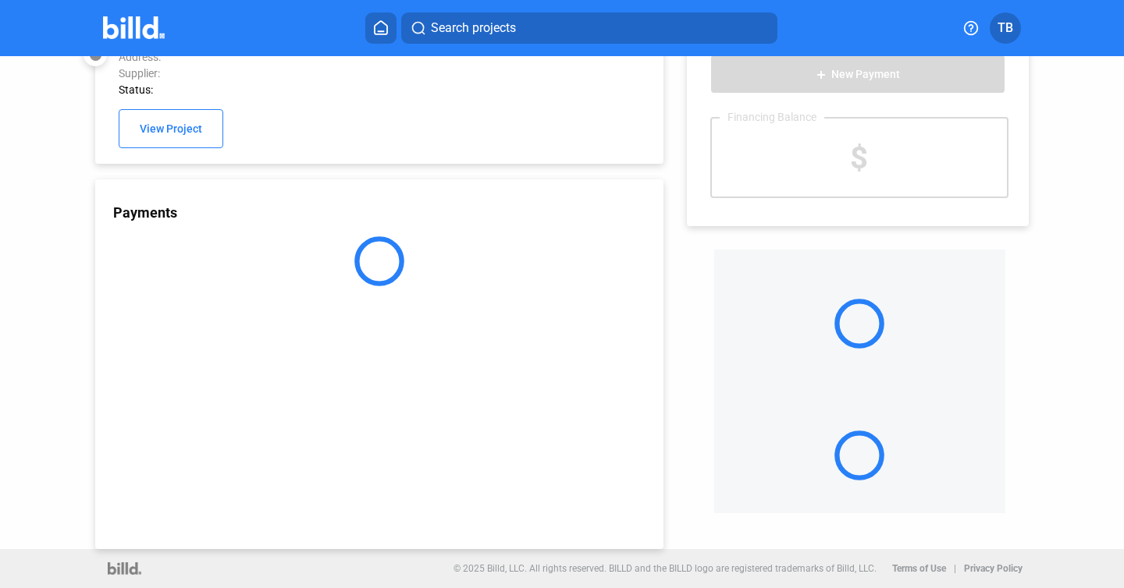
scroll to position [41, 0]
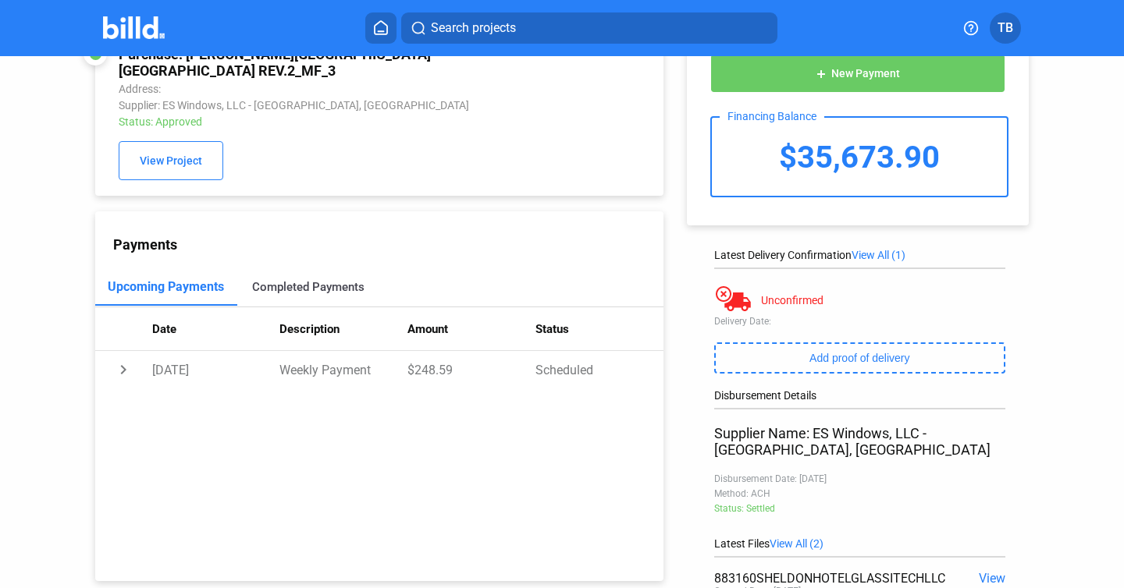
click at [289, 280] on div "Completed Payments" at bounding box center [308, 287] width 112 height 14
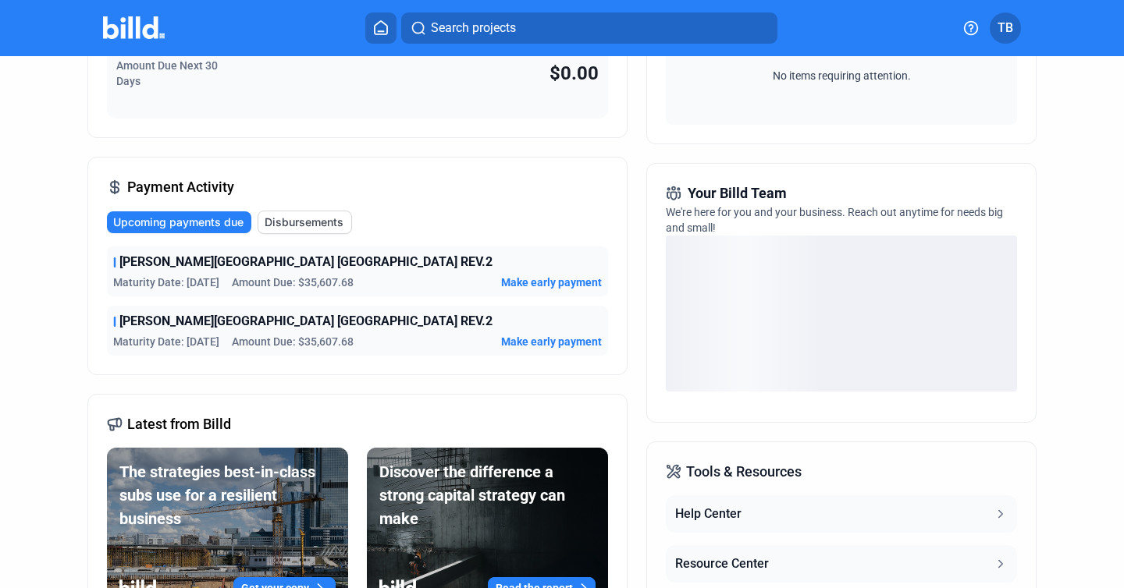
scroll to position [287, 0]
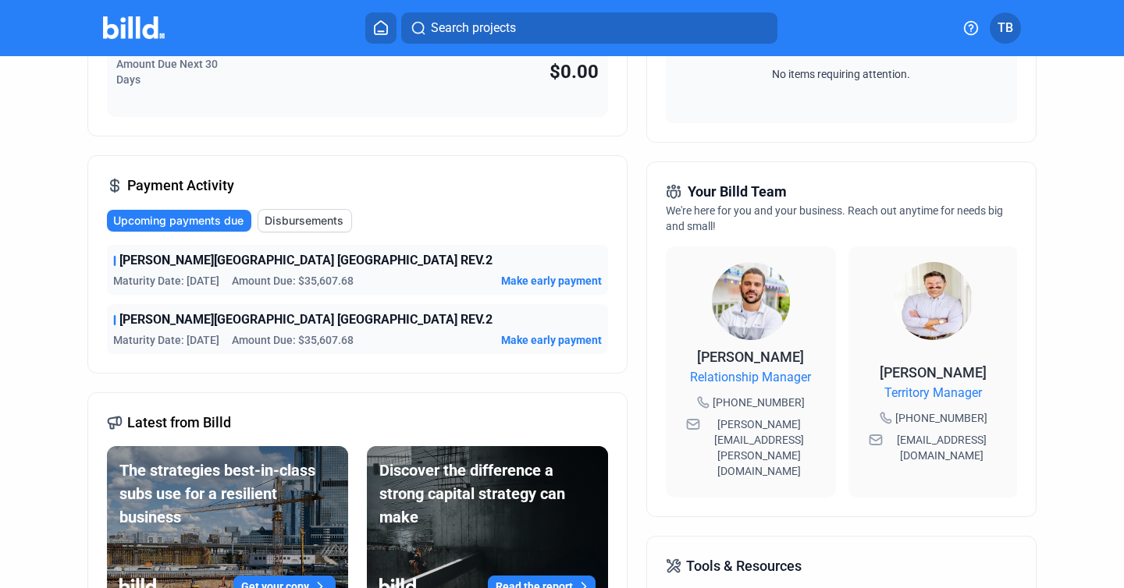
click at [272, 219] on span "Disbursements" at bounding box center [304, 221] width 79 height 16
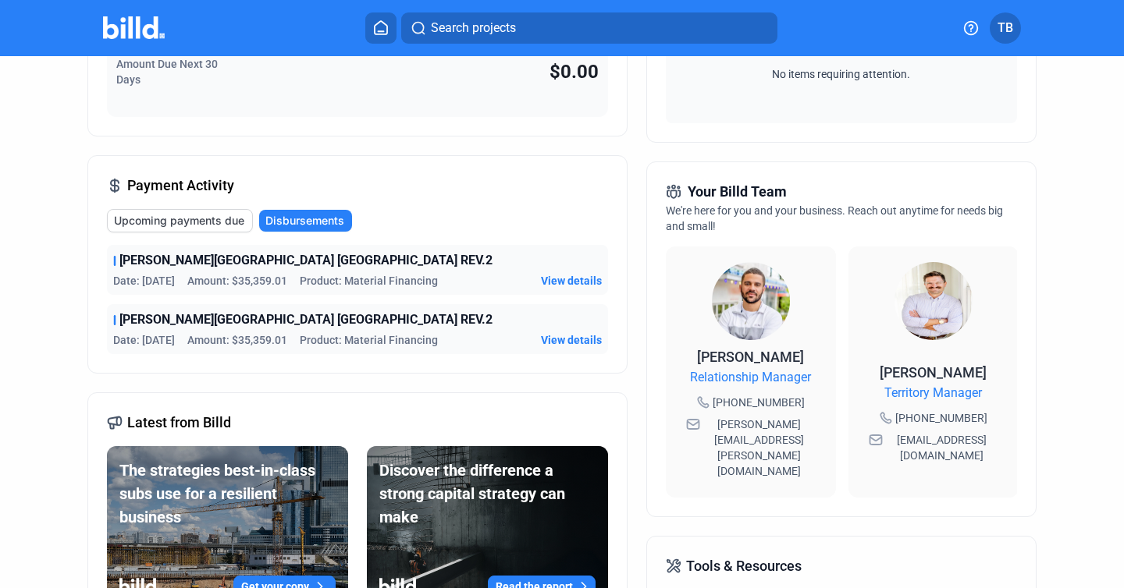
click at [556, 337] on span "View details" at bounding box center [571, 340] width 61 height 16
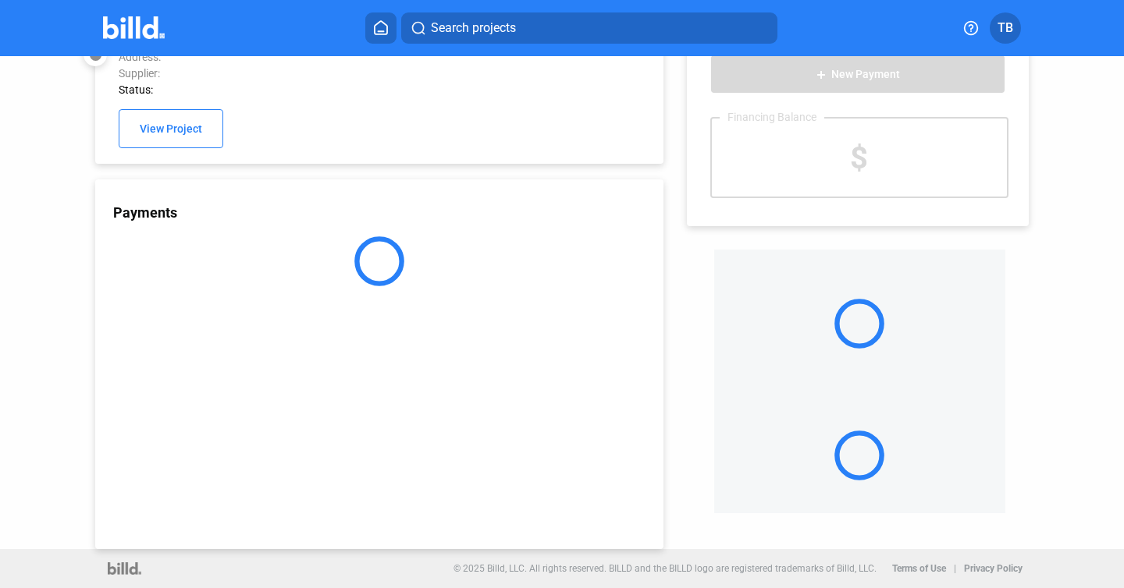
scroll to position [41, 0]
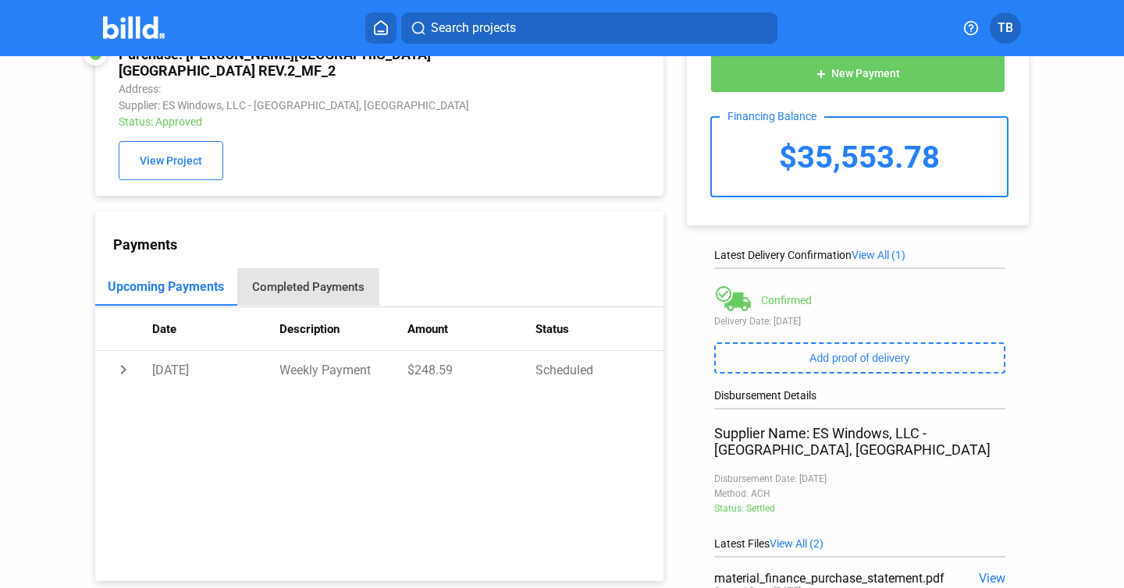
click at [296, 281] on div "Completed Payments" at bounding box center [308, 286] width 142 height 37
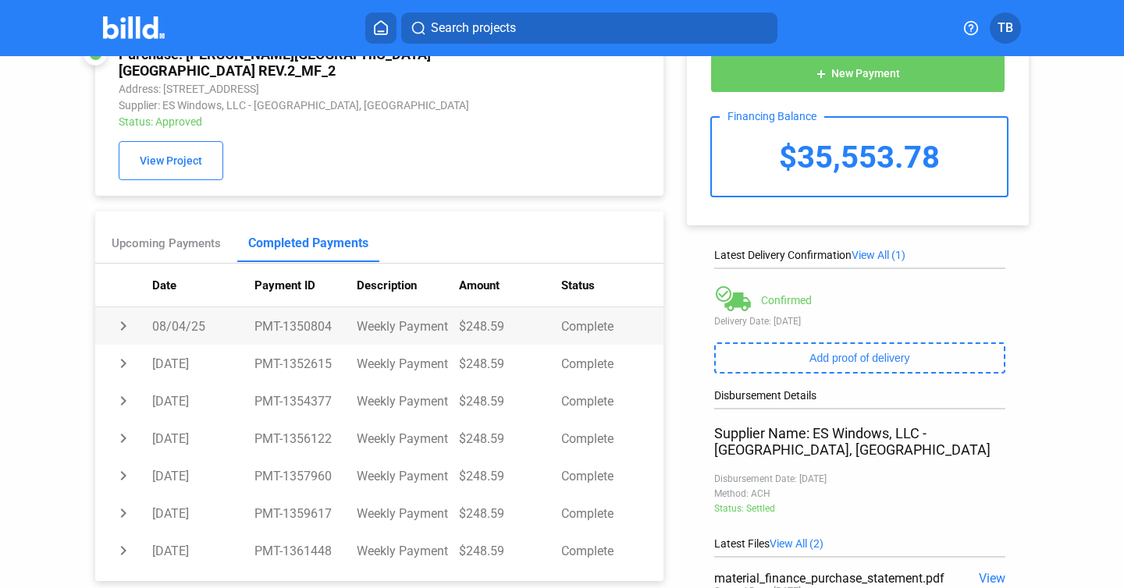
scroll to position [0, 0]
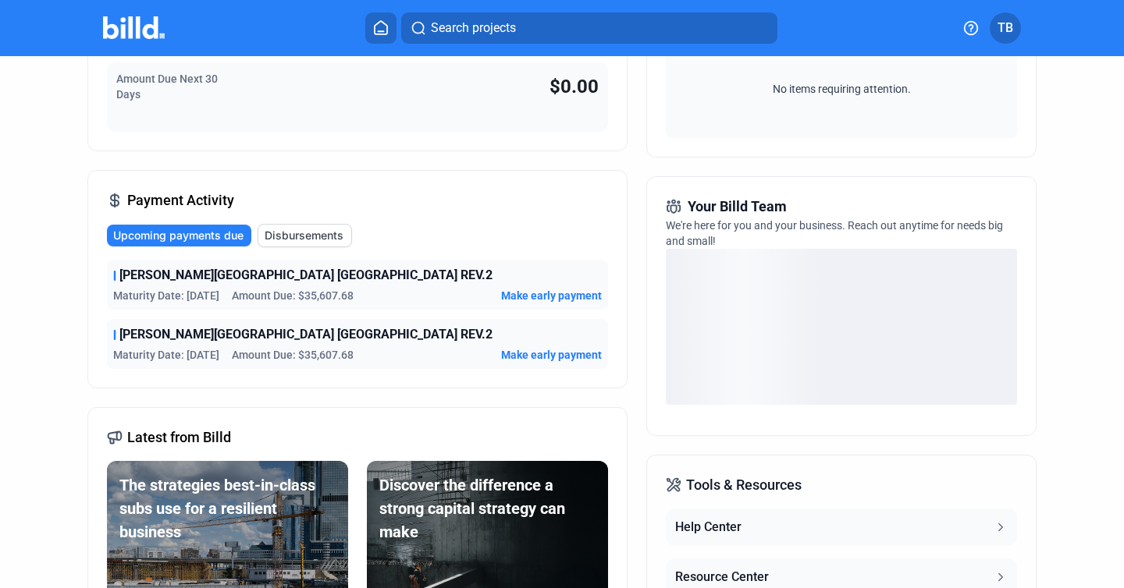
scroll to position [275, 0]
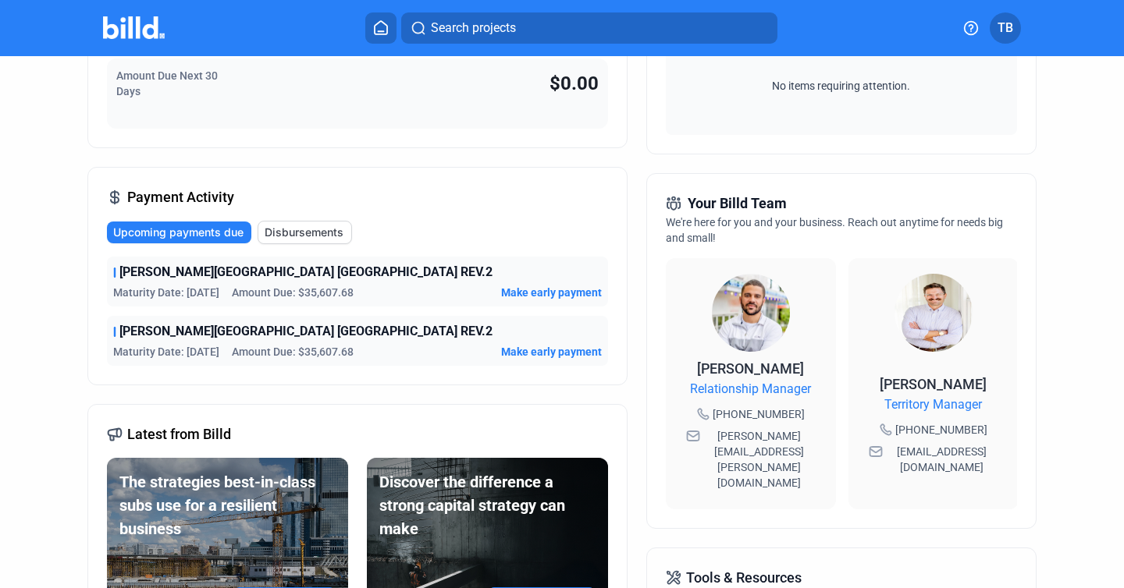
click at [317, 229] on span "Disbursements" at bounding box center [304, 233] width 79 height 16
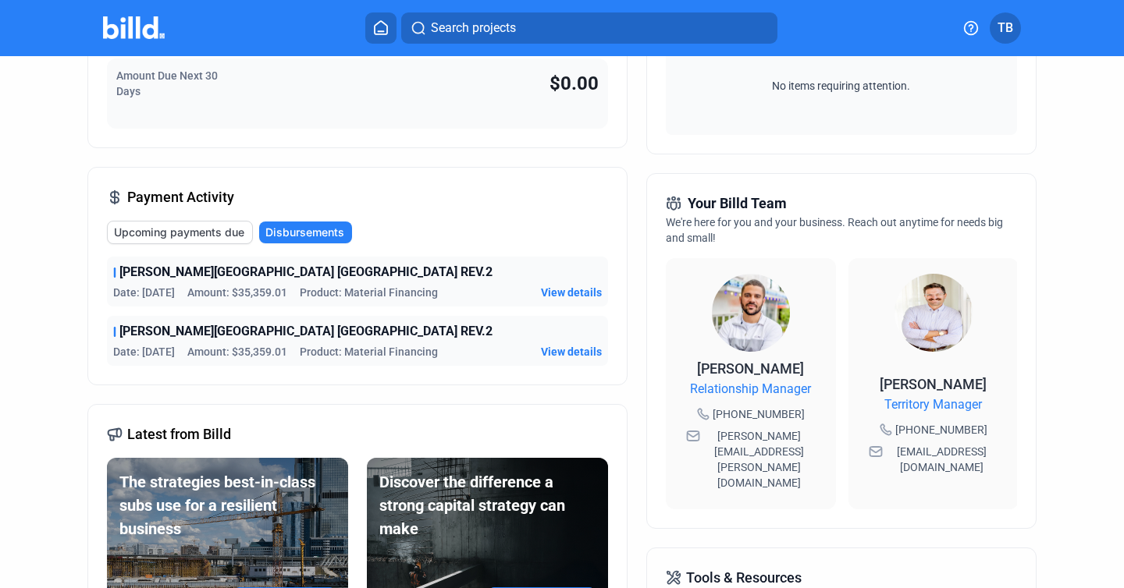
click at [232, 233] on span "Upcoming payments due" at bounding box center [179, 233] width 130 height 16
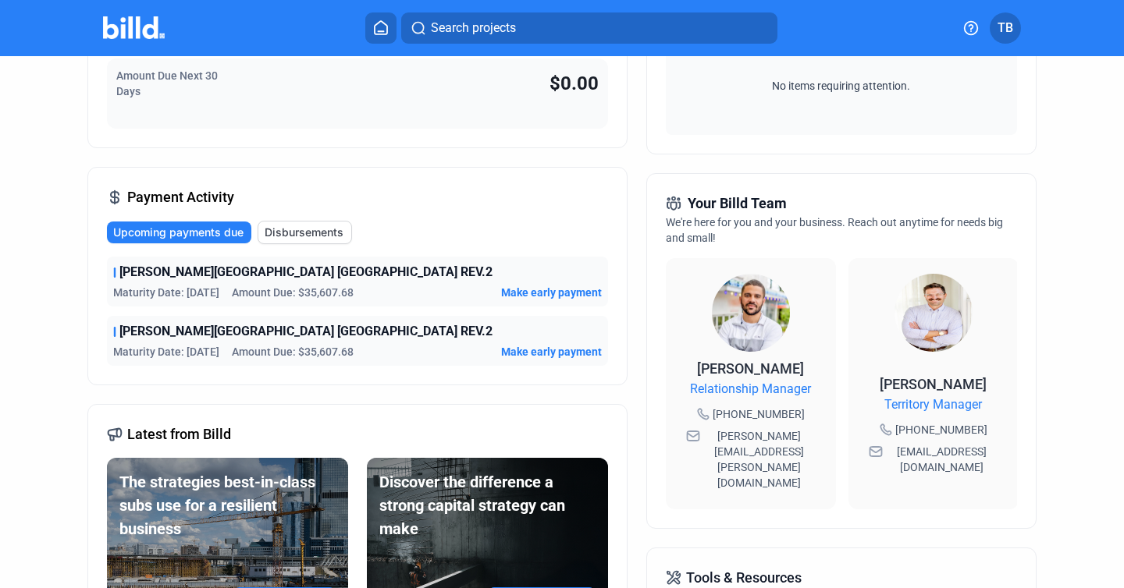
click at [302, 226] on span "Disbursements" at bounding box center [304, 233] width 79 height 16
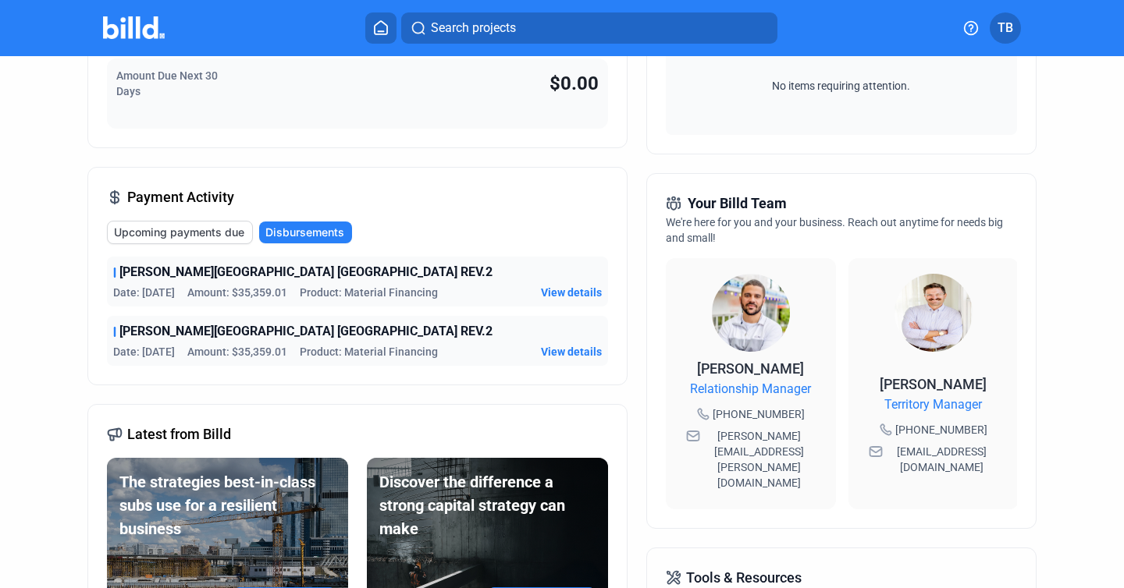
click at [231, 234] on span "Upcoming payments due" at bounding box center [179, 233] width 130 height 16
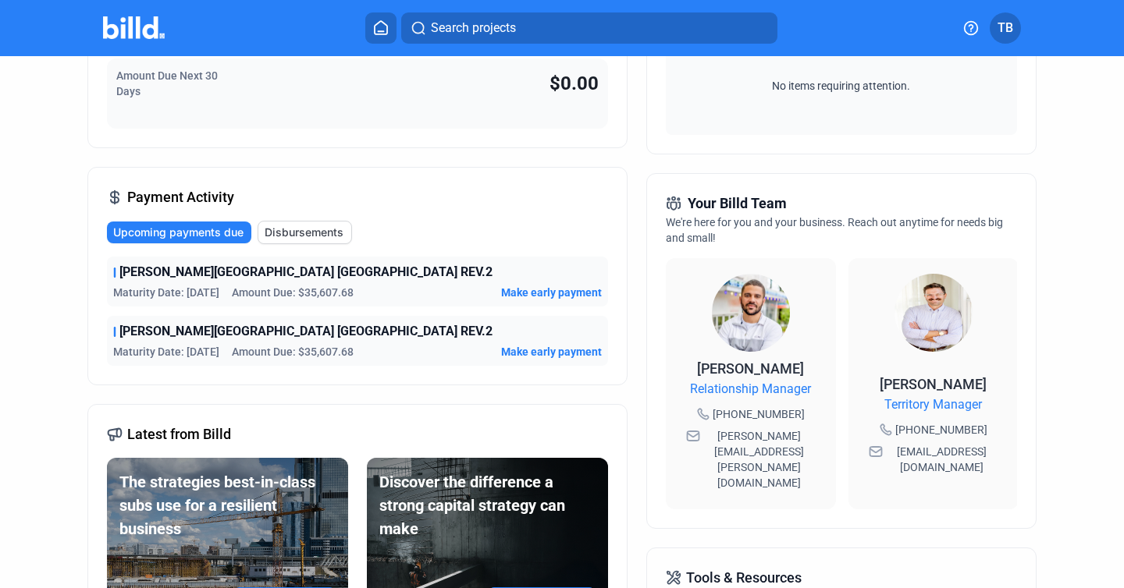
click at [290, 230] on span "Disbursements" at bounding box center [304, 233] width 79 height 16
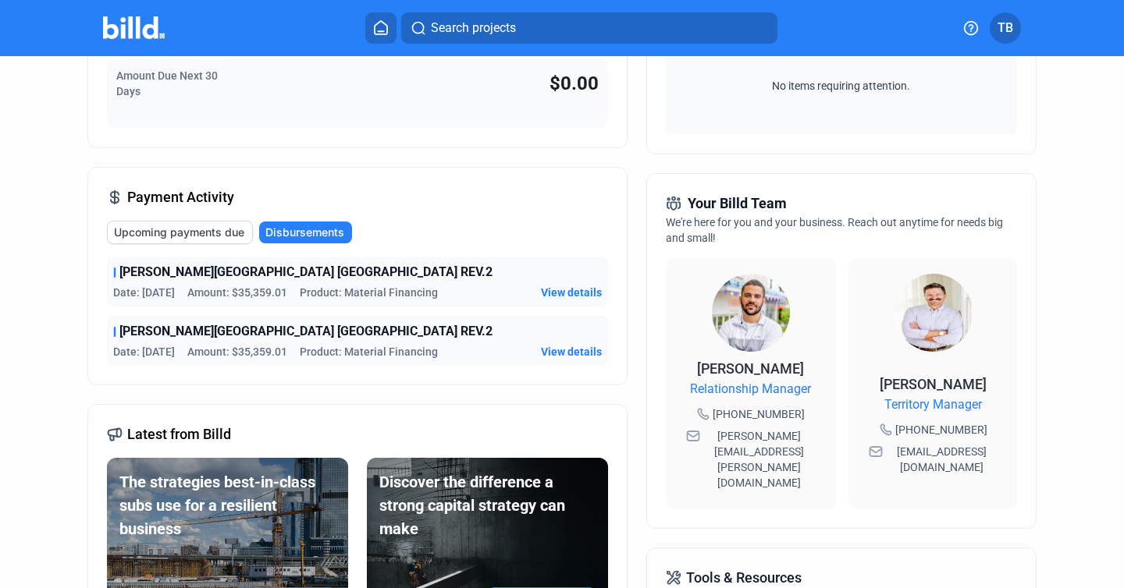
click at [225, 230] on span "Upcoming payments due" at bounding box center [179, 233] width 130 height 16
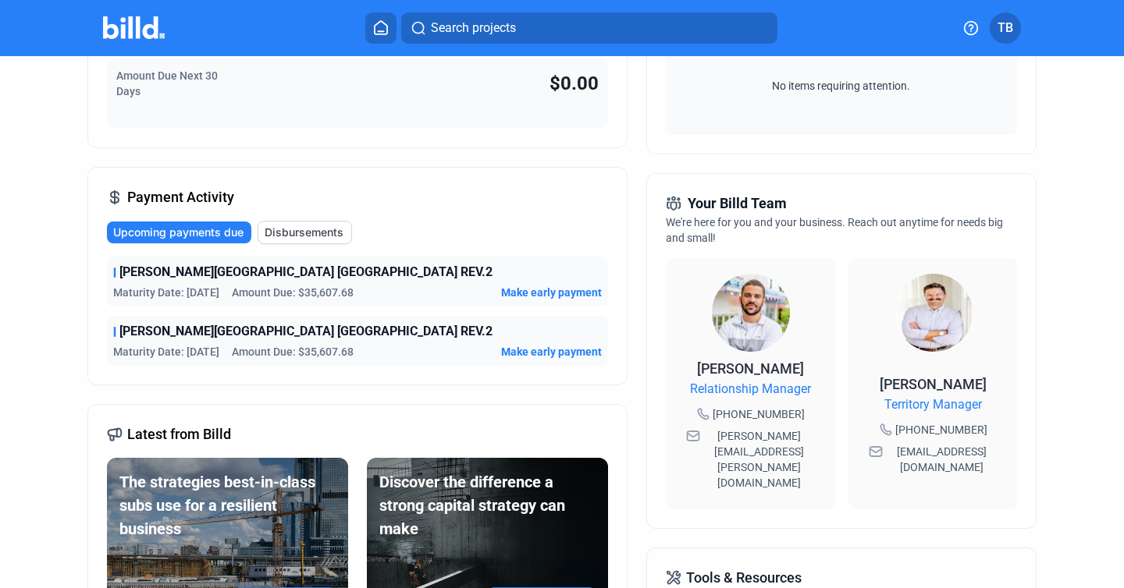
click at [300, 225] on span "Disbursements" at bounding box center [304, 233] width 79 height 16
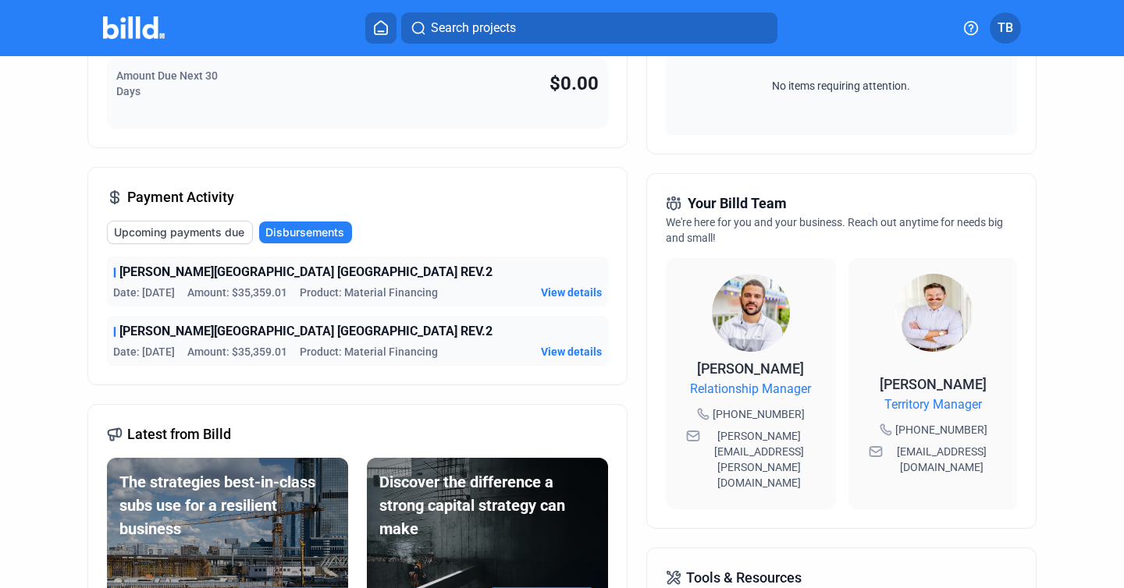
click at [208, 223] on button "Upcoming payments due" at bounding box center [180, 232] width 146 height 23
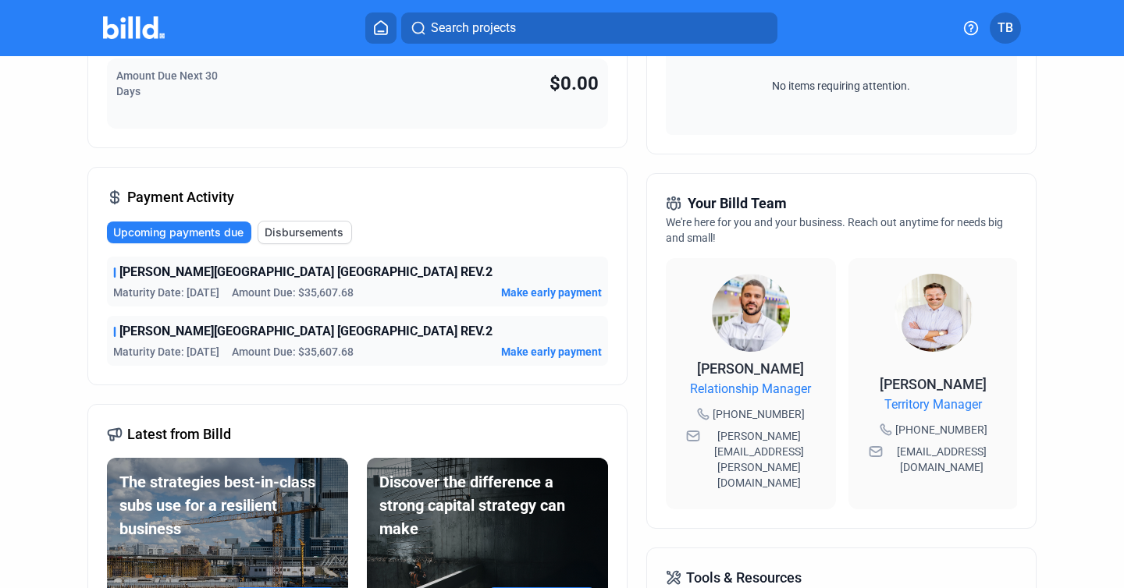
click at [285, 227] on span "Disbursements" at bounding box center [304, 233] width 79 height 16
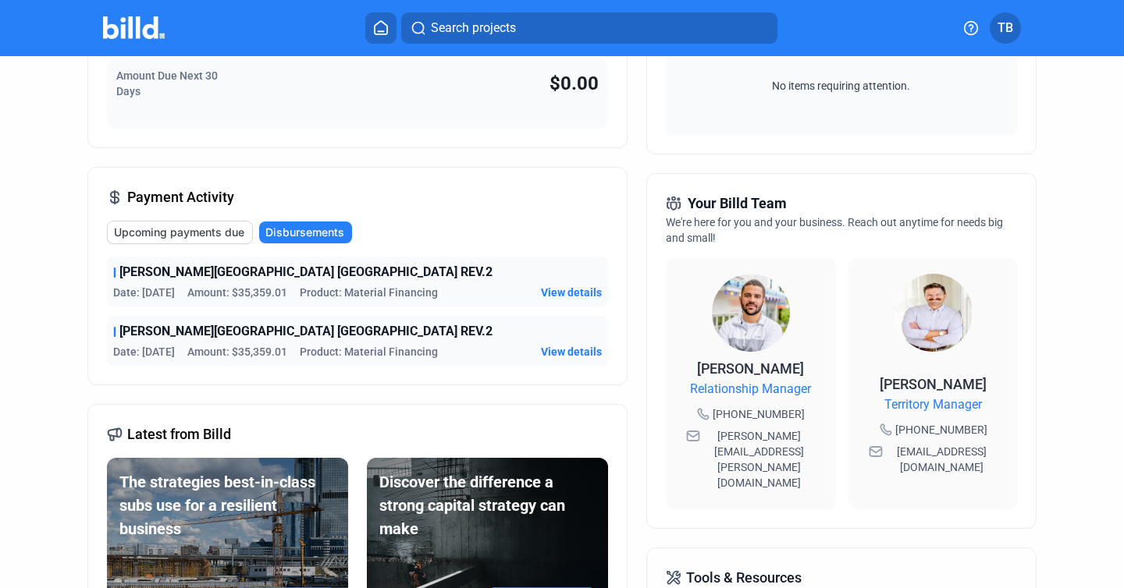
click at [227, 228] on span "Upcoming payments due" at bounding box center [179, 233] width 130 height 16
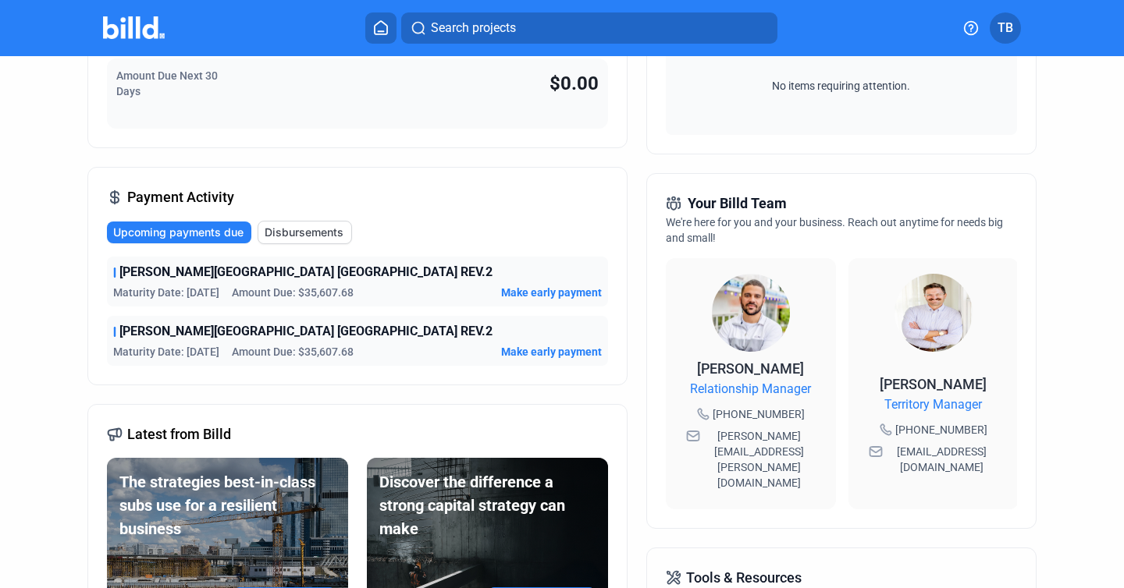
click at [260, 232] on button "Disbursements" at bounding box center [305, 232] width 94 height 23
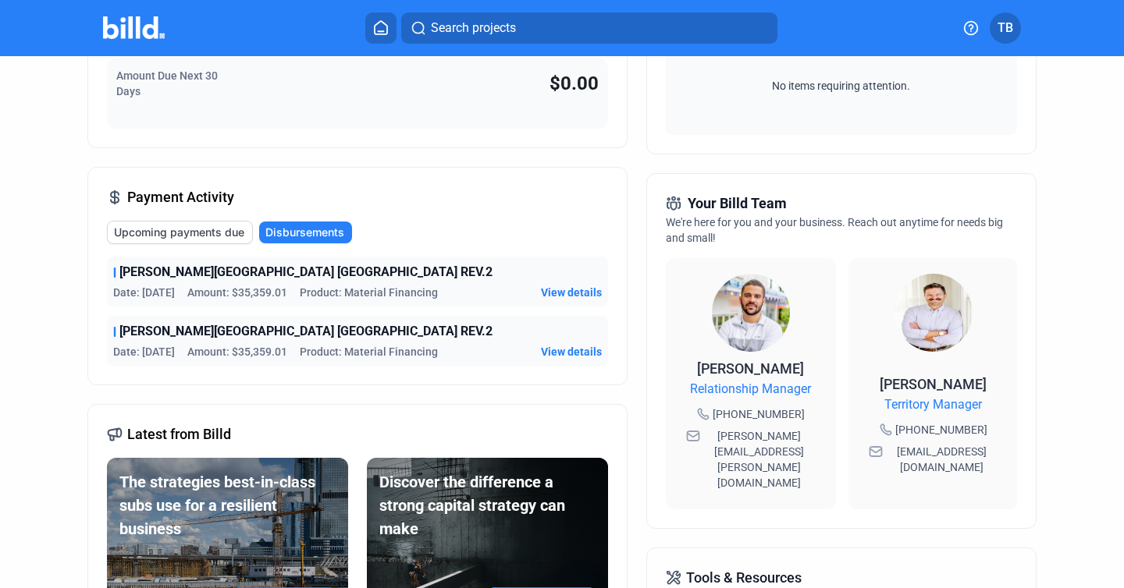
click at [236, 229] on span "Upcoming payments due" at bounding box center [179, 233] width 130 height 16
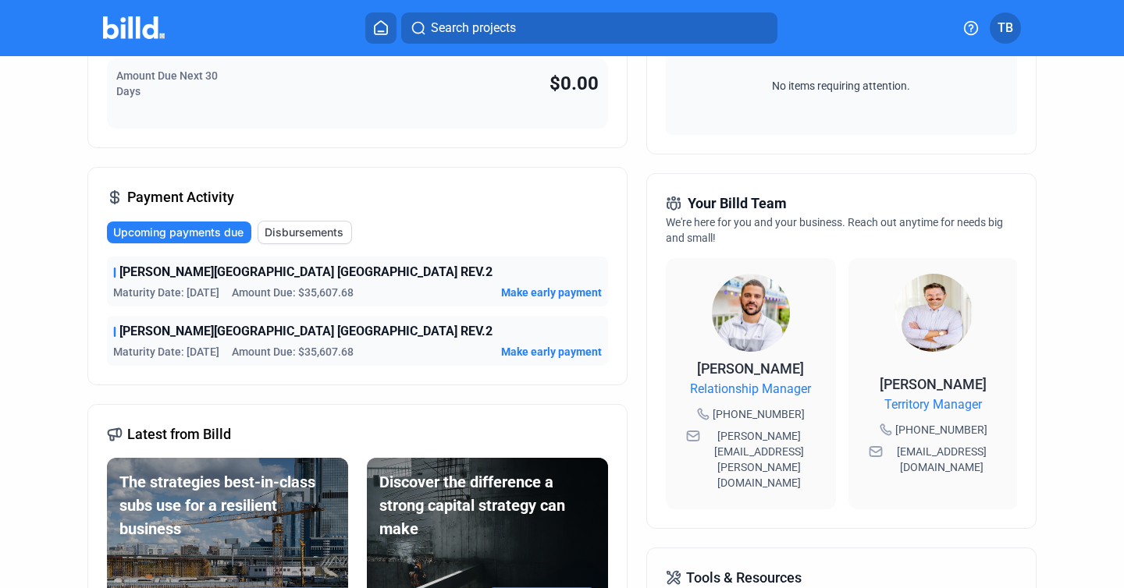
click at [281, 231] on span "Disbursements" at bounding box center [304, 233] width 79 height 16
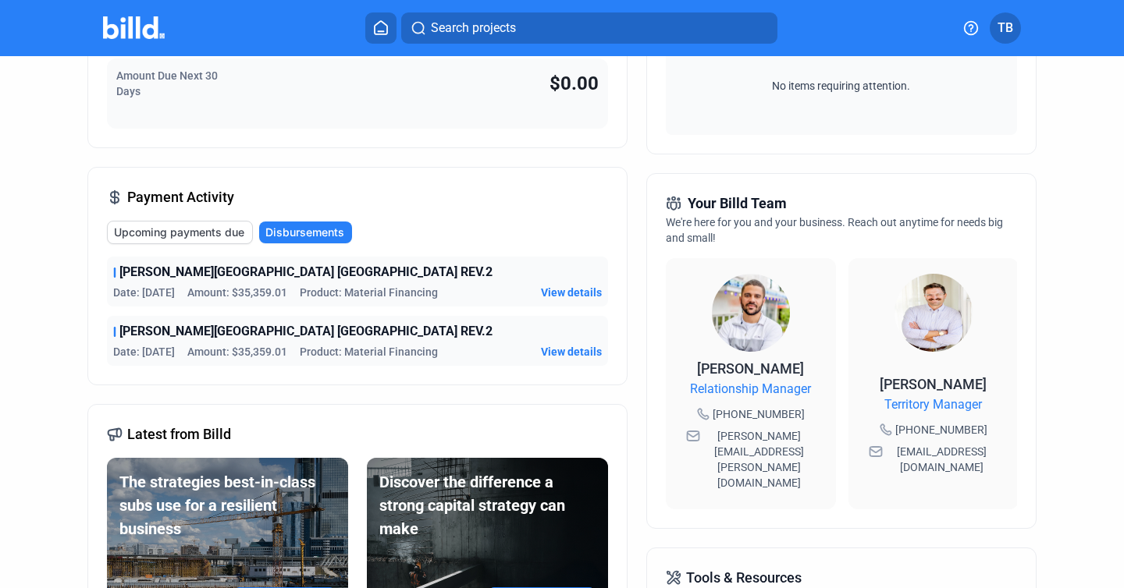
click at [236, 228] on span "Upcoming payments due" at bounding box center [179, 233] width 130 height 16
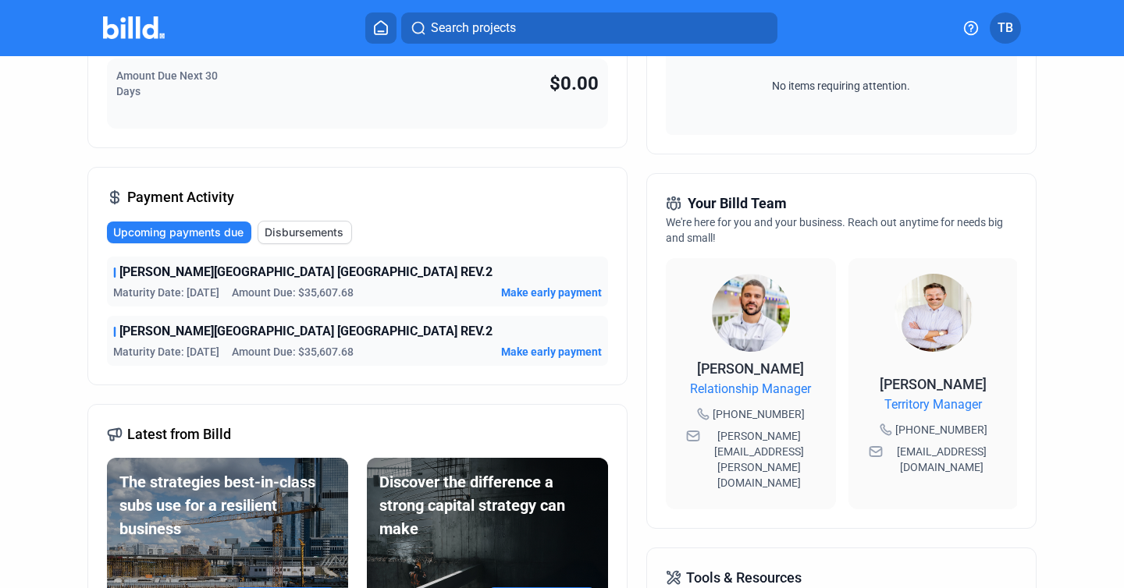
click at [266, 230] on span "Disbursements" at bounding box center [304, 233] width 79 height 16
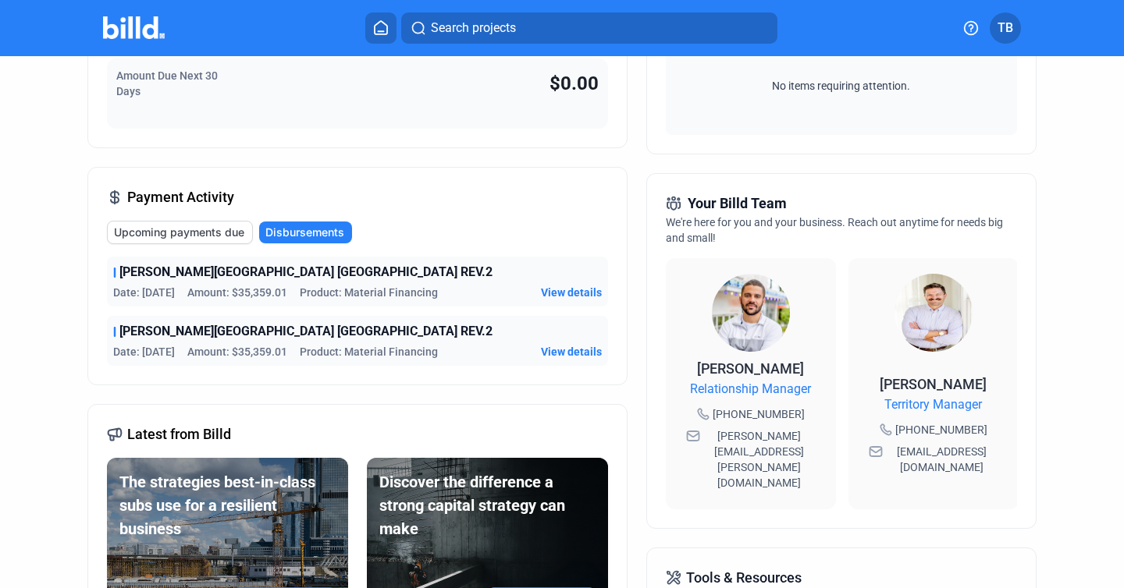
click at [239, 230] on span "Upcoming payments due" at bounding box center [179, 233] width 130 height 16
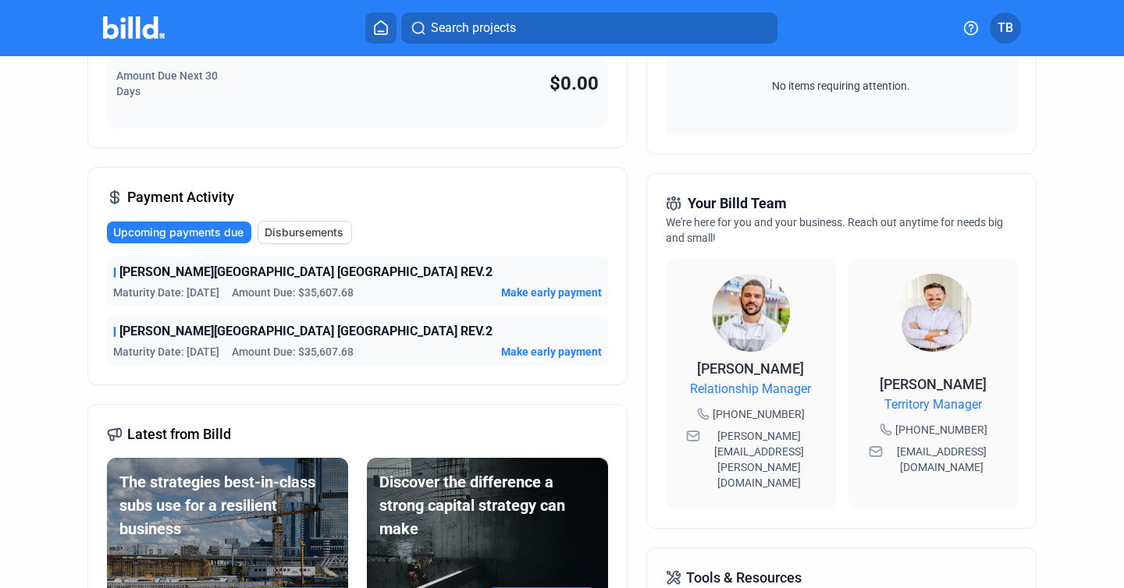
click at [272, 236] on span "Disbursements" at bounding box center [304, 233] width 79 height 16
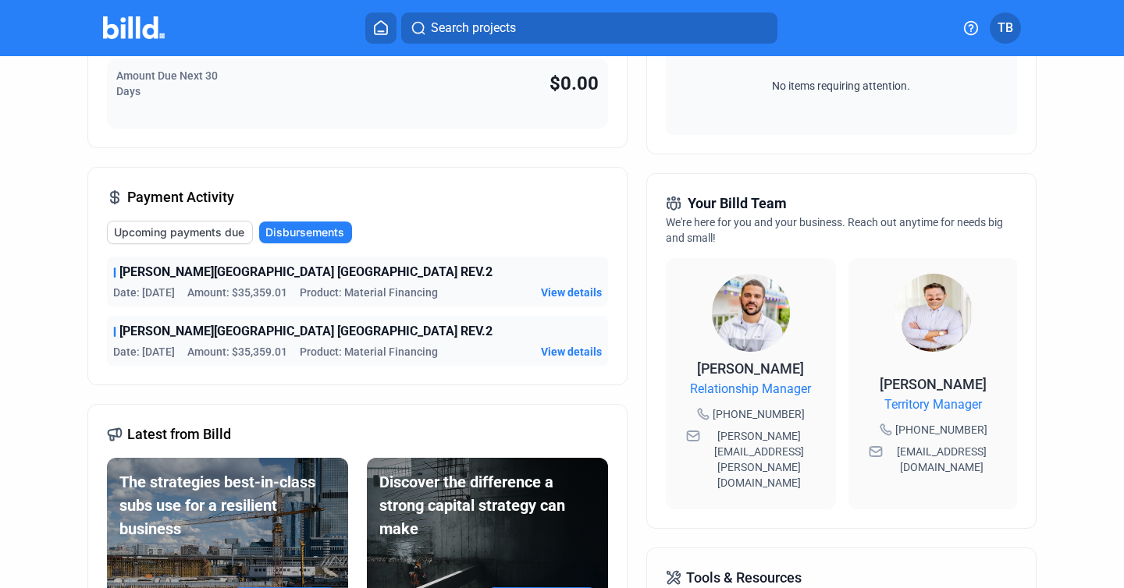
click at [236, 230] on span "Upcoming payments due" at bounding box center [179, 233] width 130 height 16
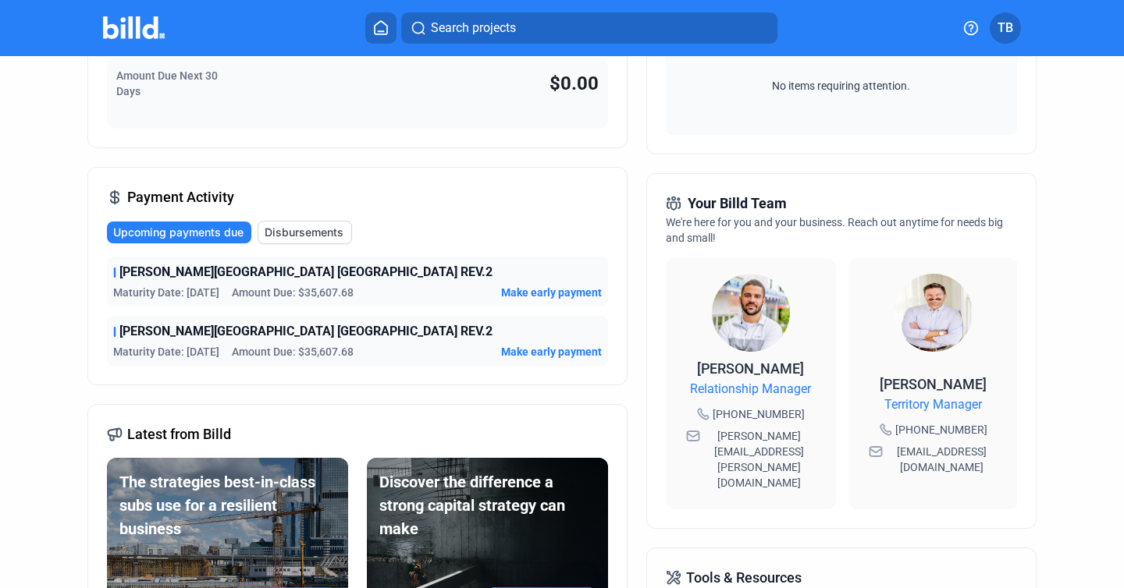
click at [276, 232] on span "Disbursements" at bounding box center [304, 233] width 79 height 16
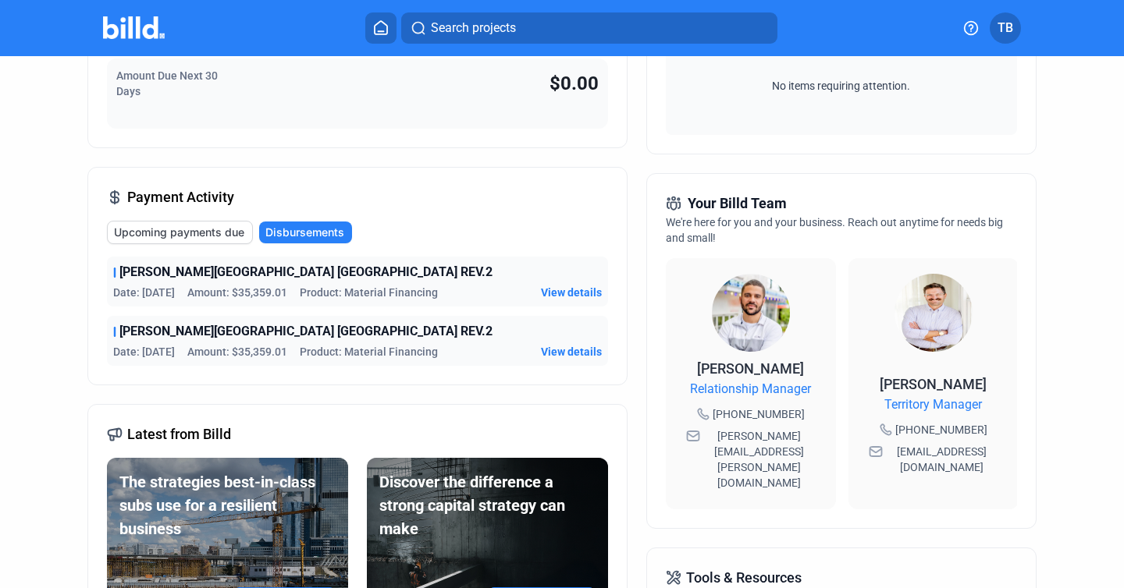
click at [184, 233] on span "Upcoming payments due" at bounding box center [179, 233] width 130 height 16
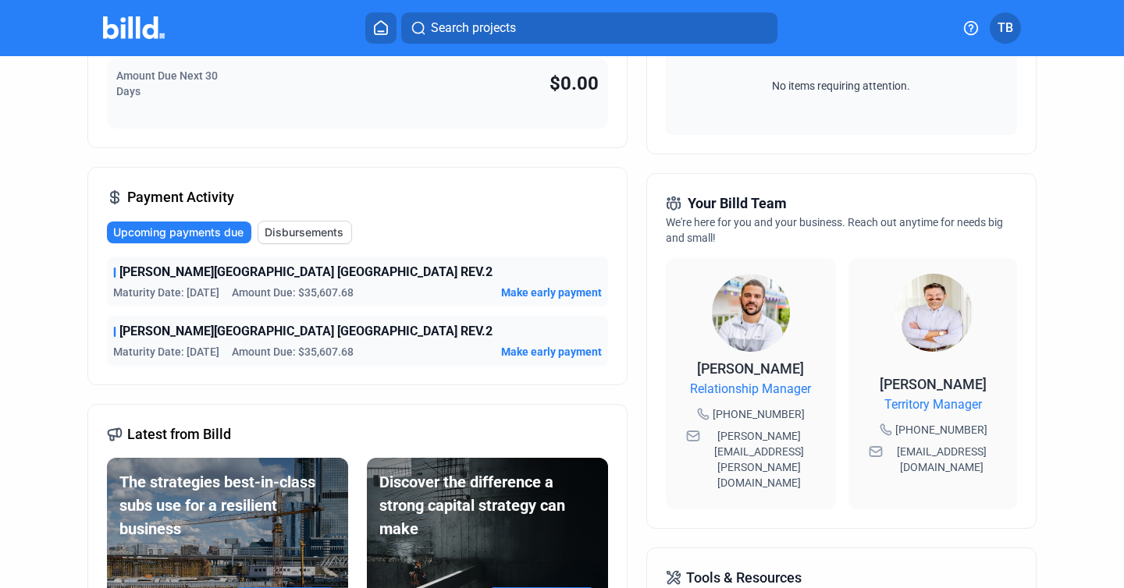
click at [284, 232] on span "Disbursements" at bounding box center [304, 233] width 79 height 16
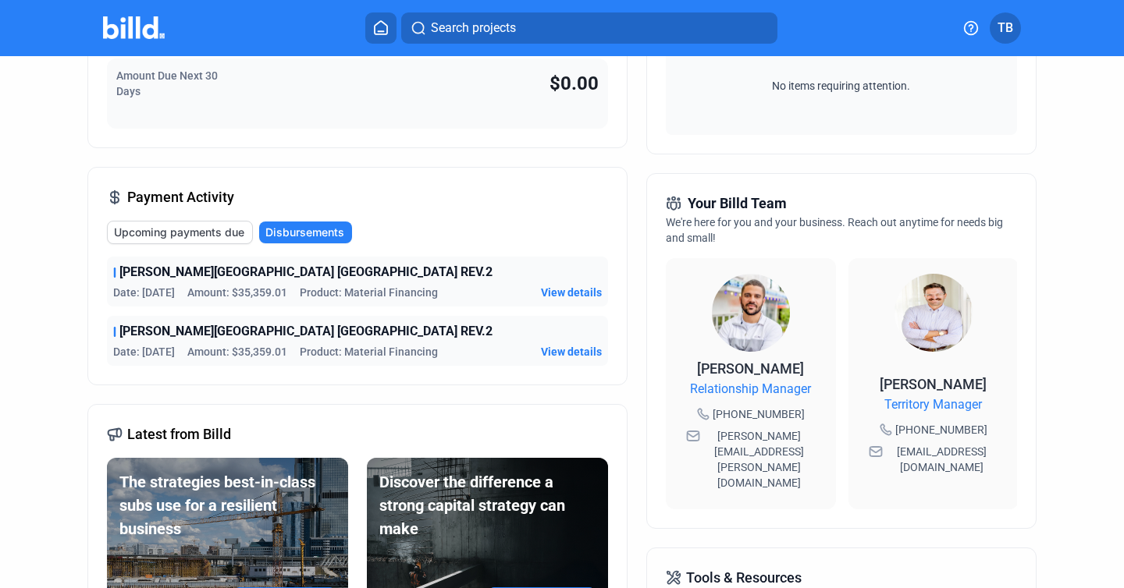
click at [560, 354] on span "View details" at bounding box center [571, 352] width 61 height 16
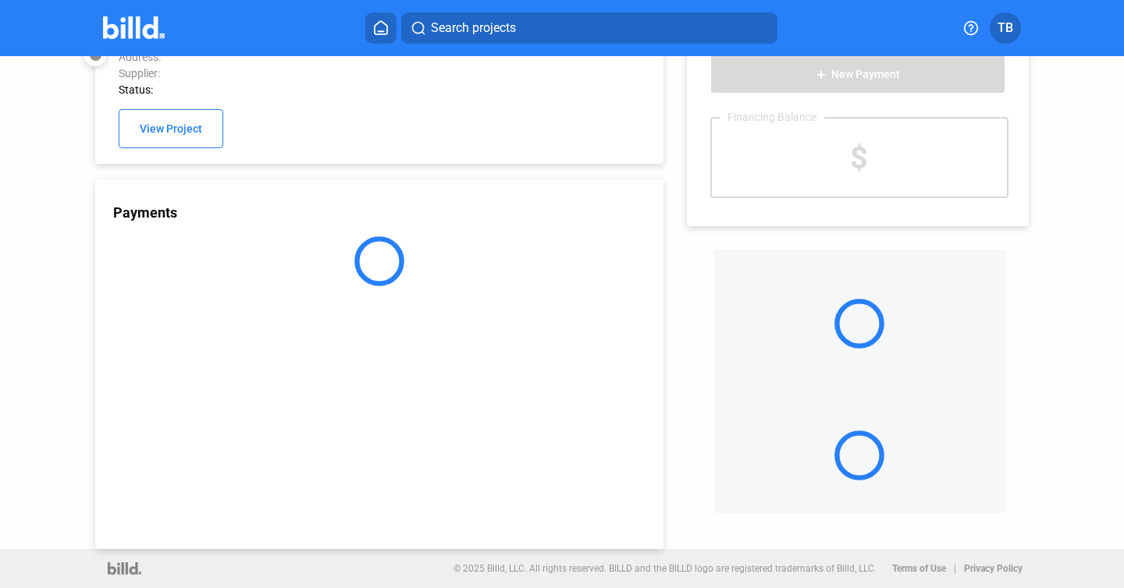
scroll to position [41, 0]
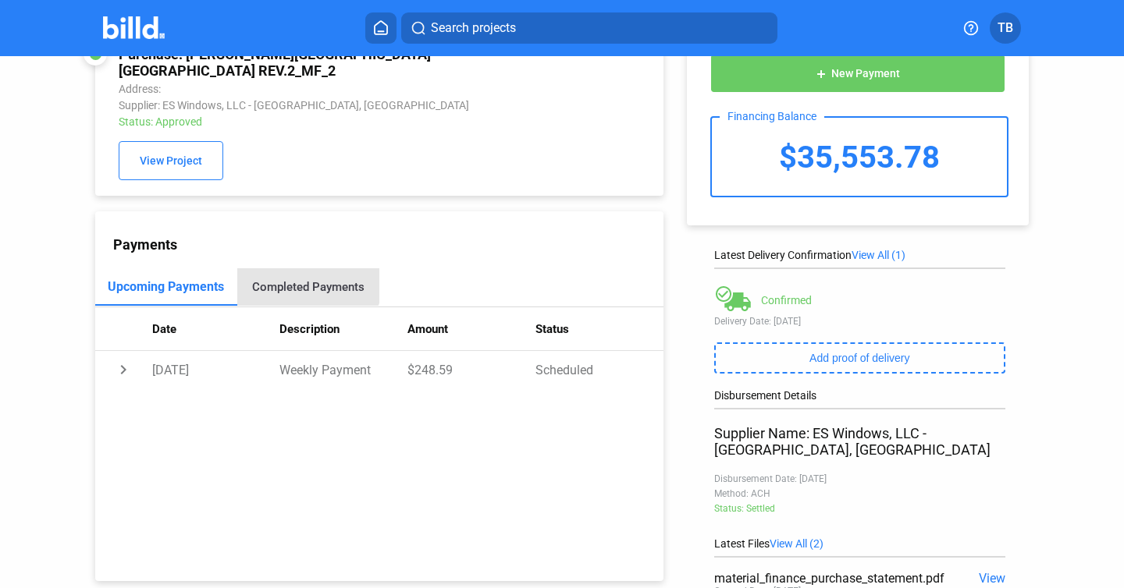
click at [306, 268] on div "Completed Payments" at bounding box center [308, 286] width 142 height 37
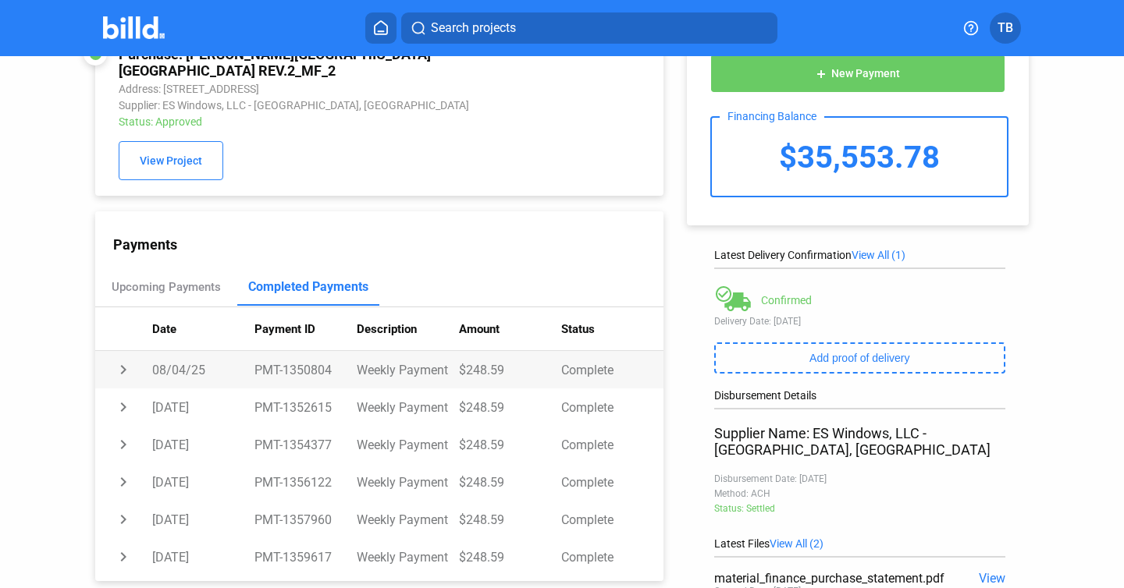
scroll to position [25, 0]
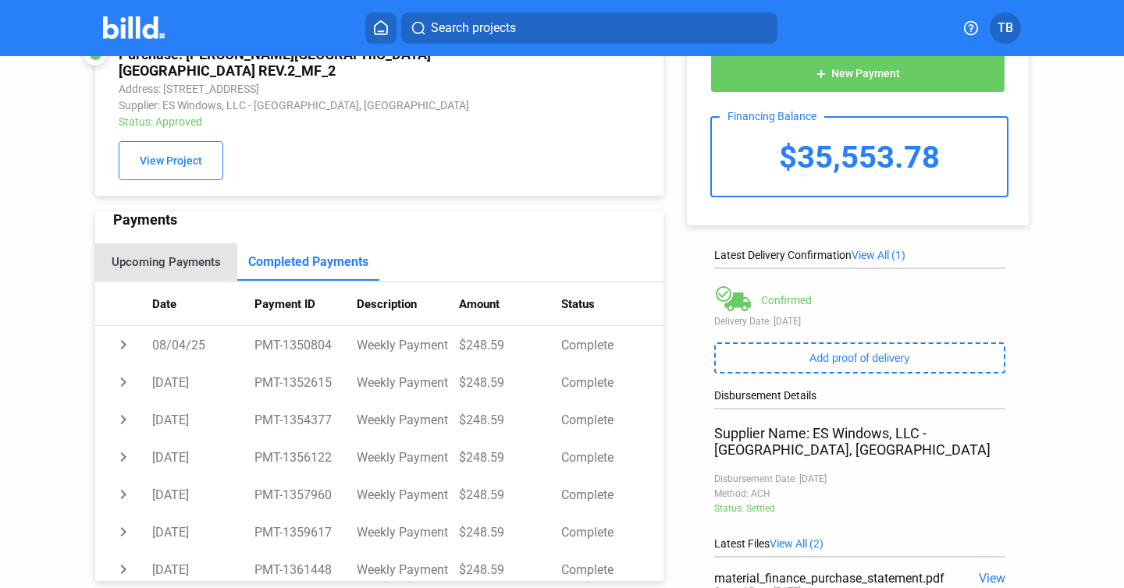
click at [186, 257] on div "Upcoming Payments" at bounding box center [166, 261] width 142 height 37
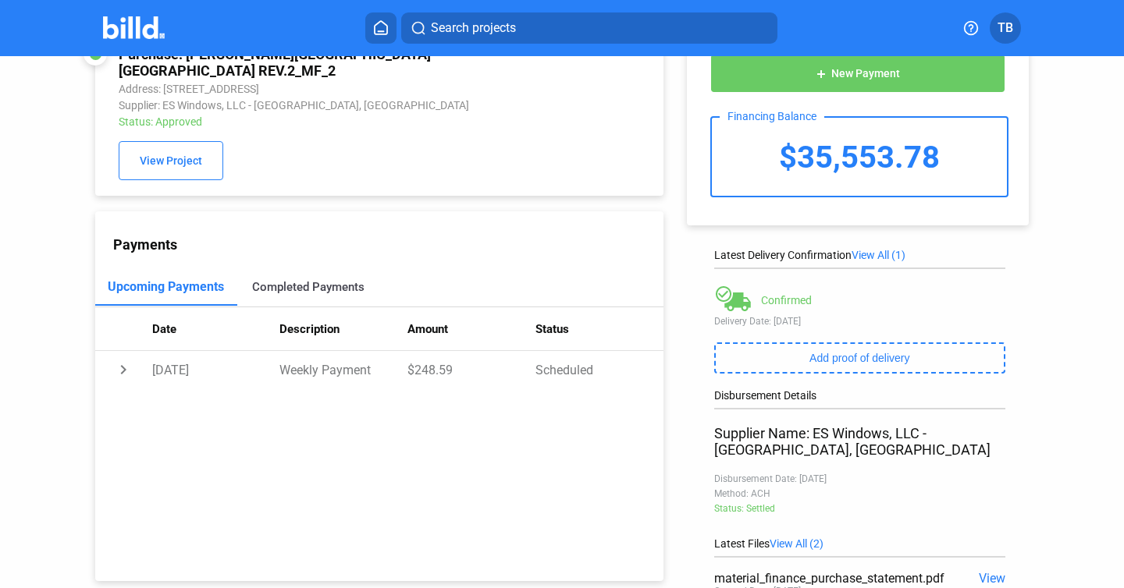
click at [268, 268] on div "Completed Payments" at bounding box center [308, 286] width 142 height 37
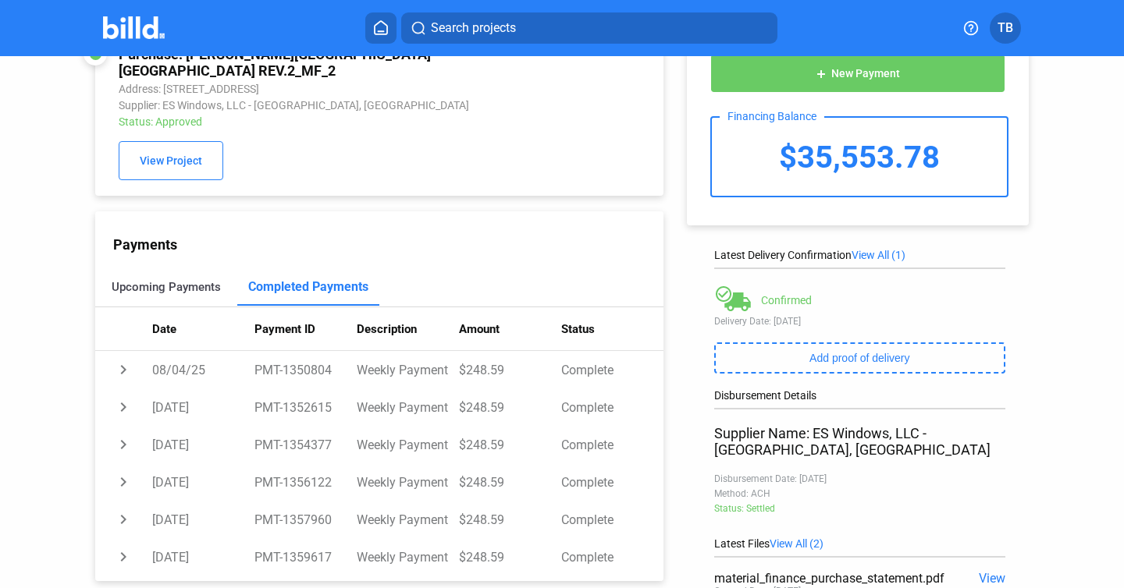
click at [184, 280] on div "Upcoming Payments" at bounding box center [166, 287] width 109 height 14
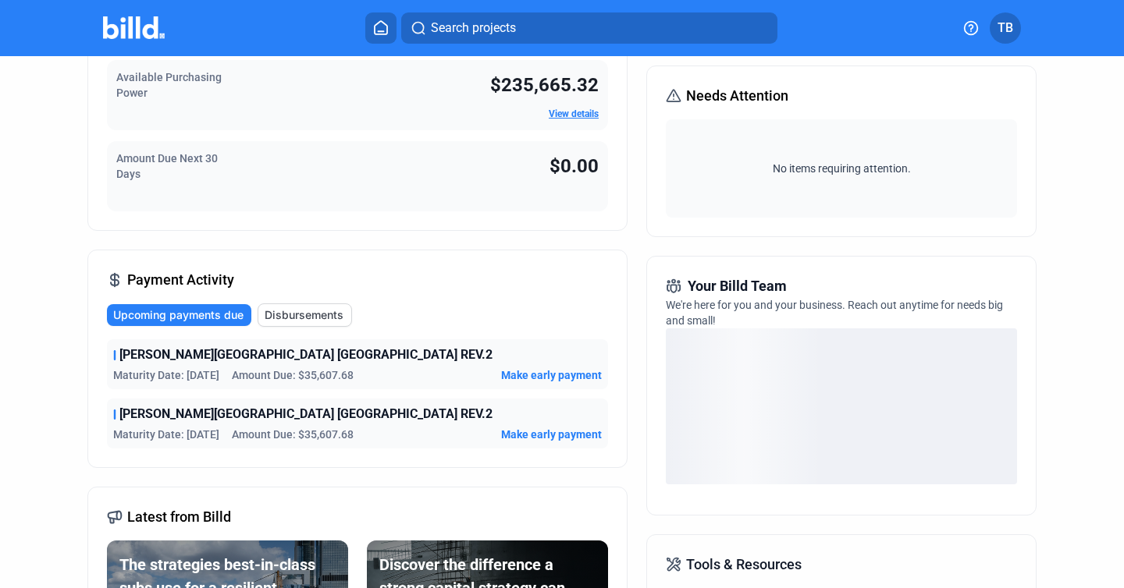
scroll to position [202, 0]
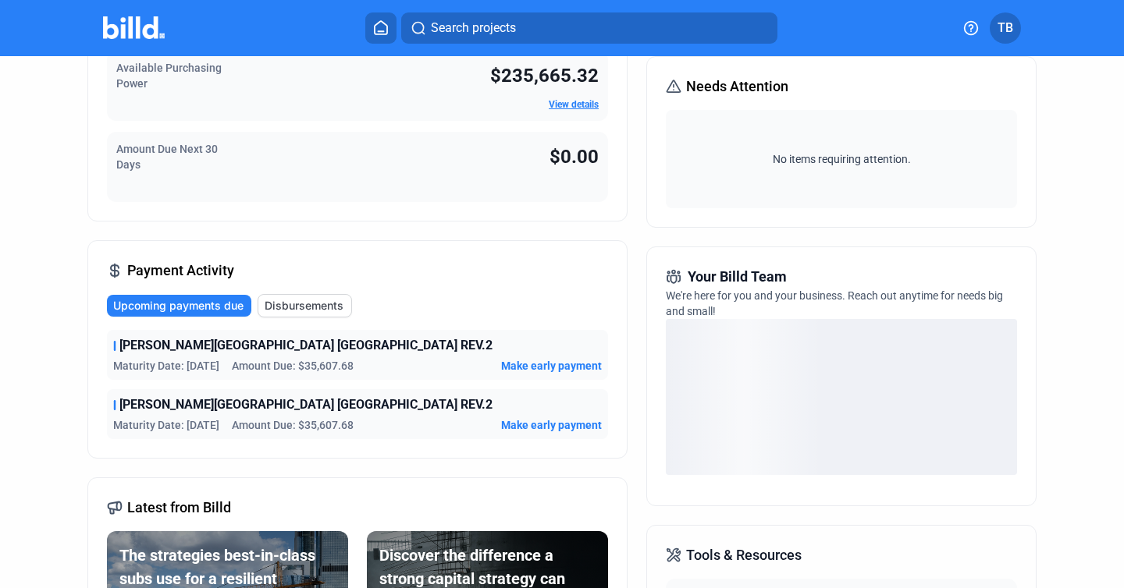
click at [311, 312] on span "Disbursements" at bounding box center [304, 306] width 79 height 16
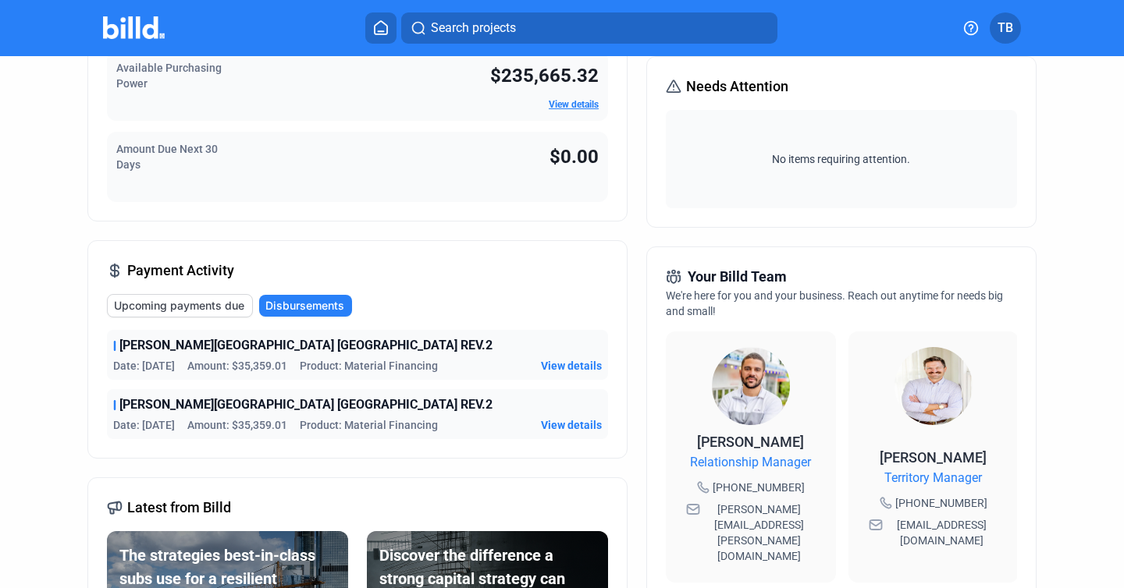
click at [545, 362] on span "View details" at bounding box center [571, 366] width 61 height 16
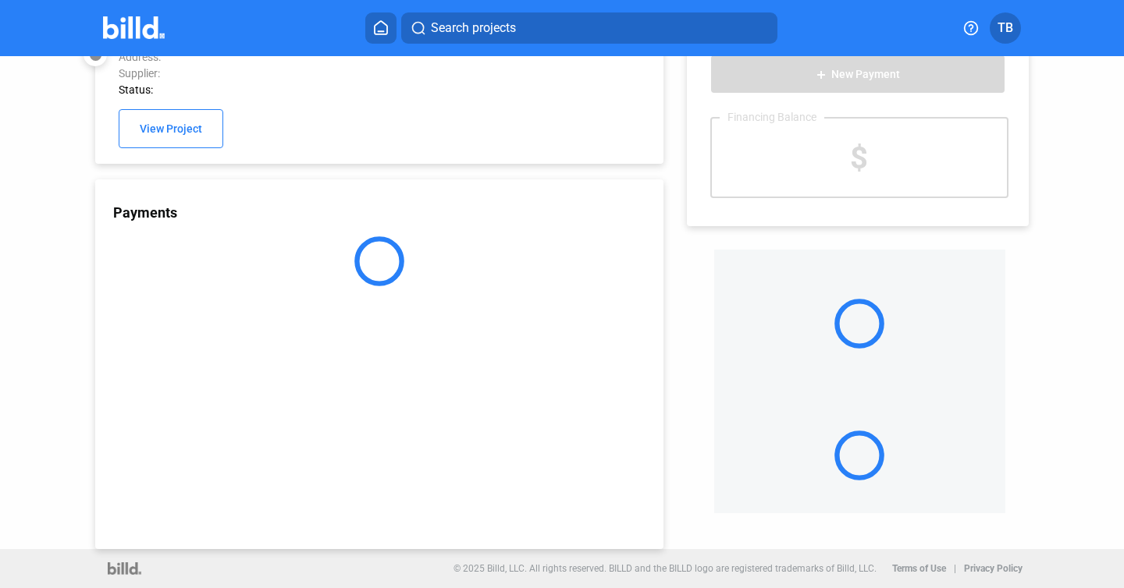
scroll to position [41, 0]
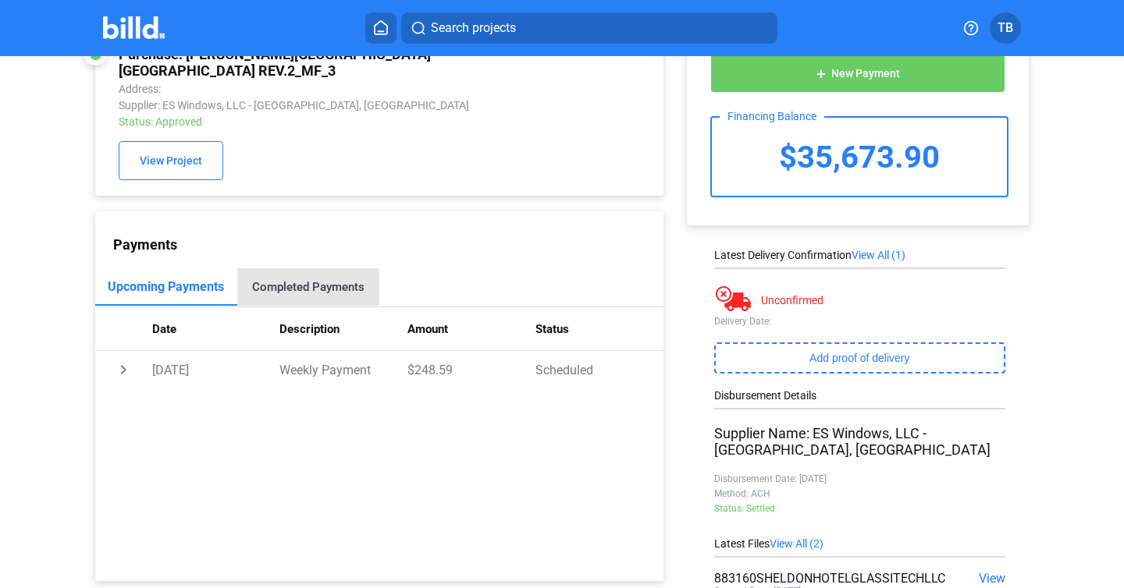
click at [291, 282] on div "Completed Payments" at bounding box center [308, 286] width 142 height 37
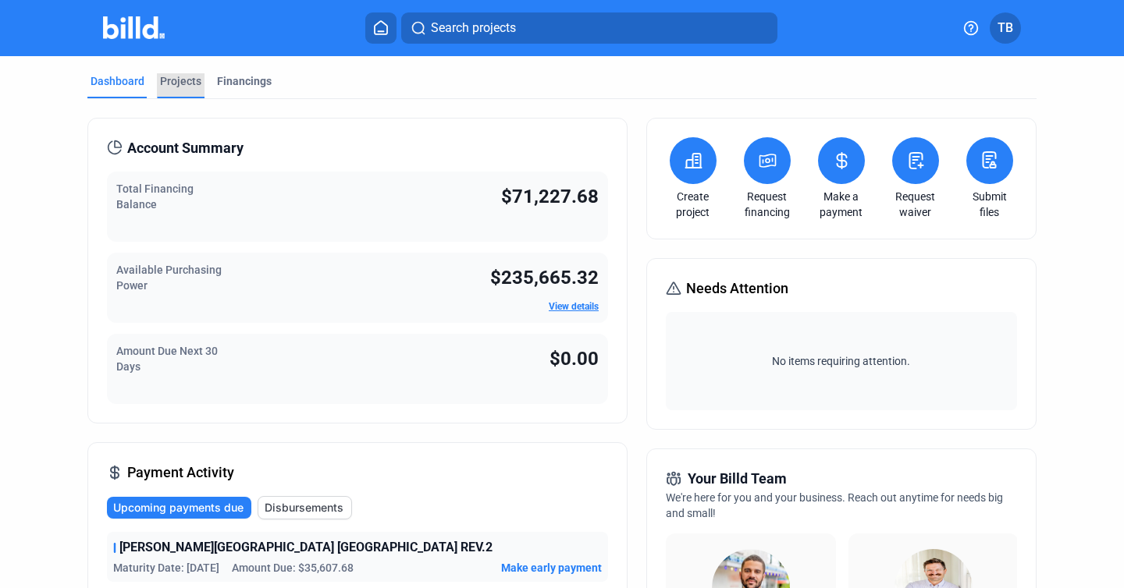
click at [183, 84] on div "Projects" at bounding box center [180, 81] width 41 height 16
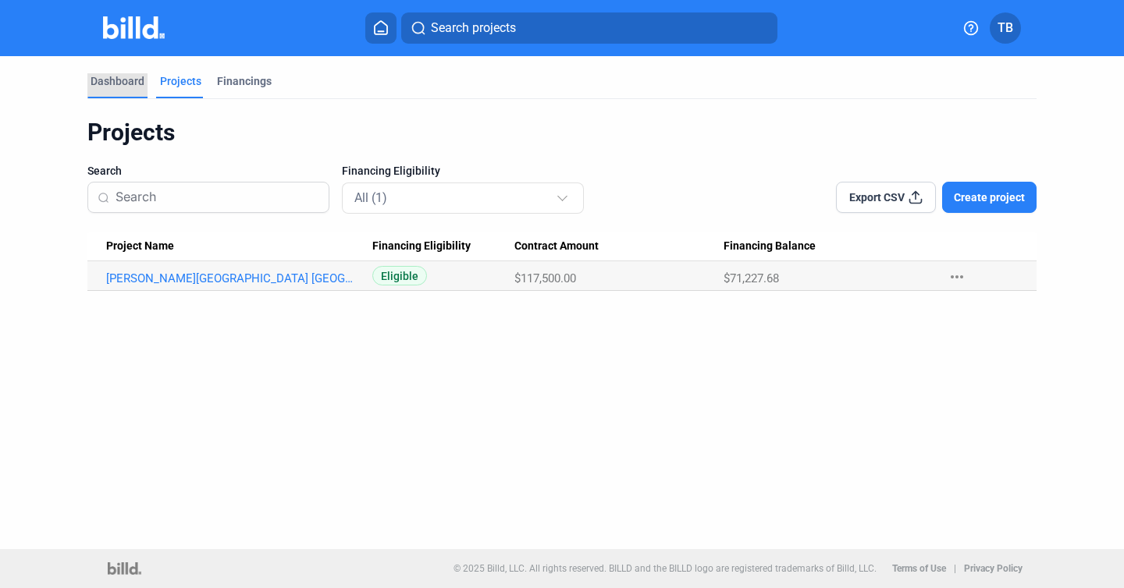
click at [116, 76] on div "Dashboard" at bounding box center [118, 81] width 54 height 16
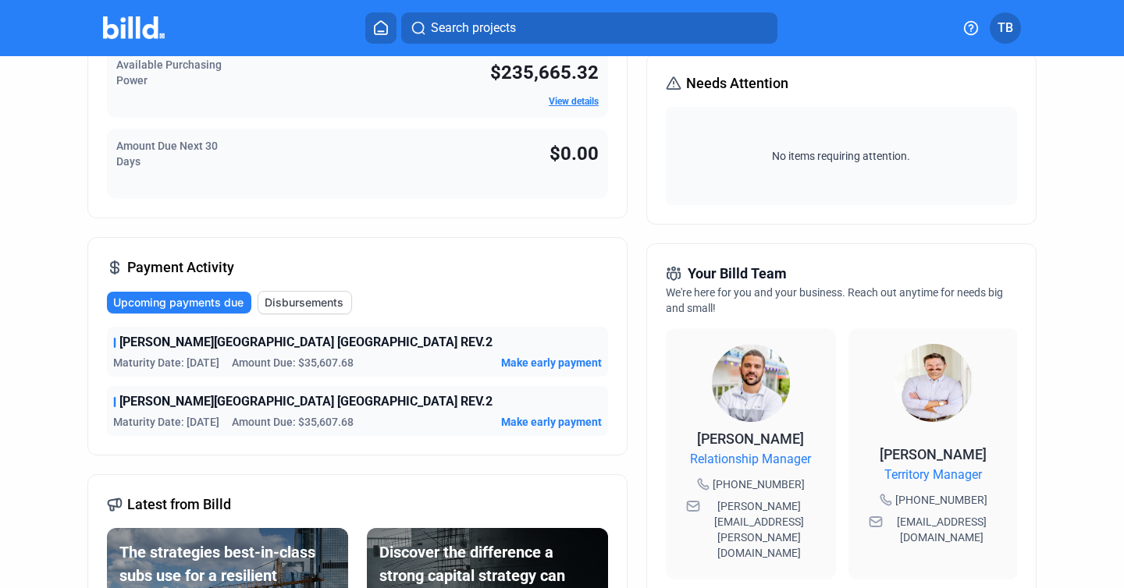
scroll to position [204, 0]
